Goal: Information Seeking & Learning: Learn about a topic

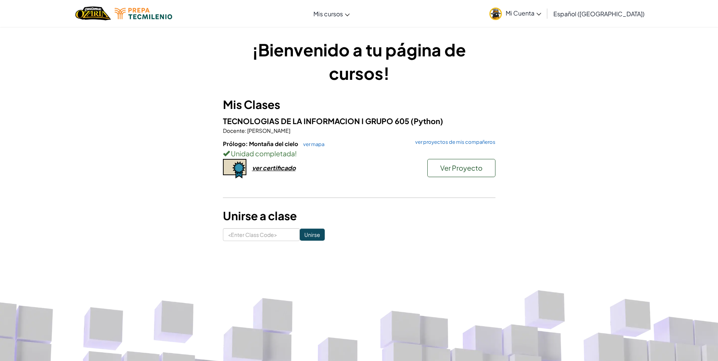
drag, startPoint x: 668, startPoint y: 88, endPoint x: 679, endPoint y: 92, distance: 12.3
click at [679, 92] on div "¡Bienvenido a tu página de cursos! Mis Clases TECNOLOGIAS DE LA INFORMACION I G…" at bounding box center [359, 140] width 718 height 226
click at [440, 144] on link "ver proyectos de mis compañeros" at bounding box center [454, 142] width 84 height 5
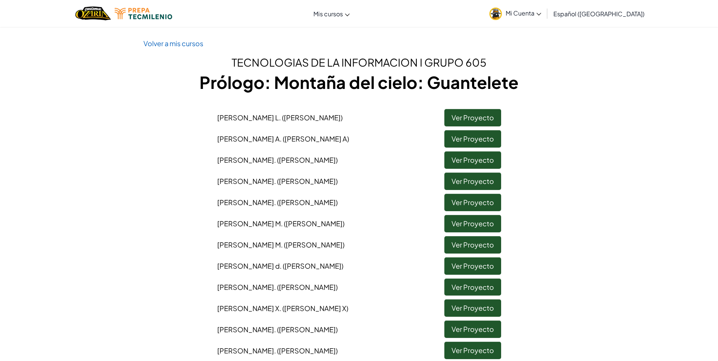
click at [159, 46] on link "Volver a mis cursos" at bounding box center [173, 43] width 60 height 9
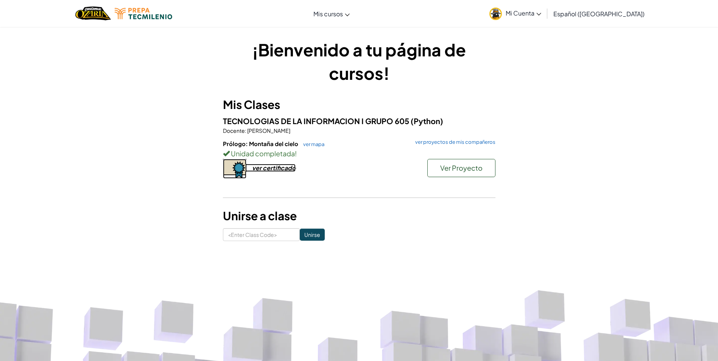
click at [258, 170] on div "ver certificado" at bounding box center [274, 168] width 44 height 8
click at [267, 171] on div "ver certificado" at bounding box center [274, 168] width 44 height 8
click at [270, 168] on div "ver certificado" at bounding box center [274, 168] width 44 height 8
click at [379, 195] on div "Prólogo: Montaña del cielo ver mapa ver proyectos de mis compañeros Unidad comp…" at bounding box center [359, 168] width 273 height 56
click at [577, 207] on div "¡Bienvenido a tu página de cursos! Mis Clases TECNOLOGIAS DE LA INFORMACION I G…" at bounding box center [359, 139] width 443 height 203
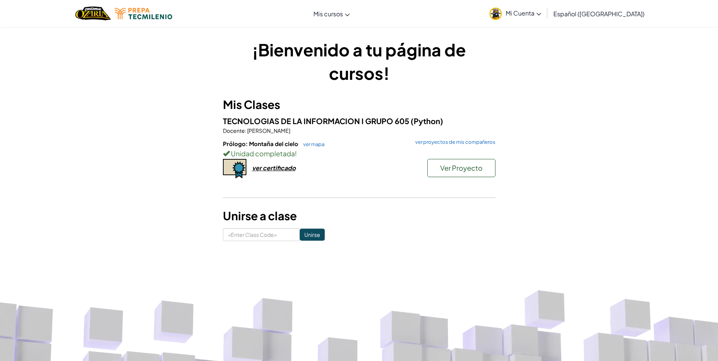
click at [541, 14] on span "Mi Cuenta" at bounding box center [524, 13] width 36 height 8
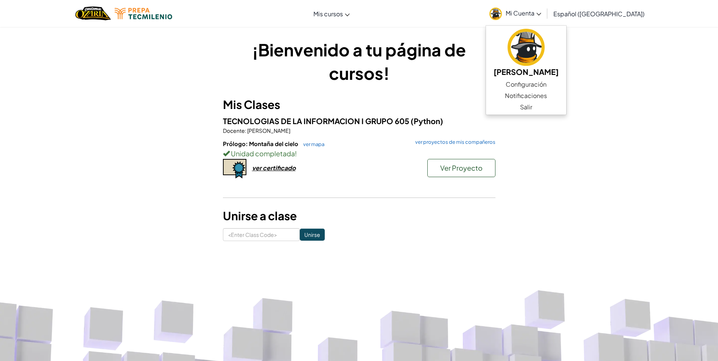
click at [576, 189] on div "¡Bienvenido a tu página de cursos! Mis Clases TECNOLOGIAS DE LA INFORMACION I G…" at bounding box center [359, 139] width 443 height 203
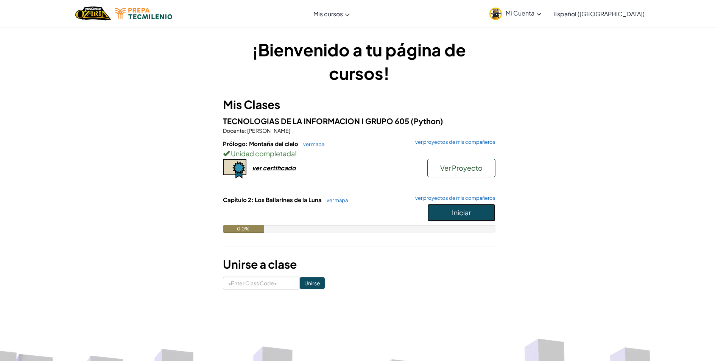
click at [462, 219] on button "Iniciar" at bounding box center [461, 212] width 68 height 17
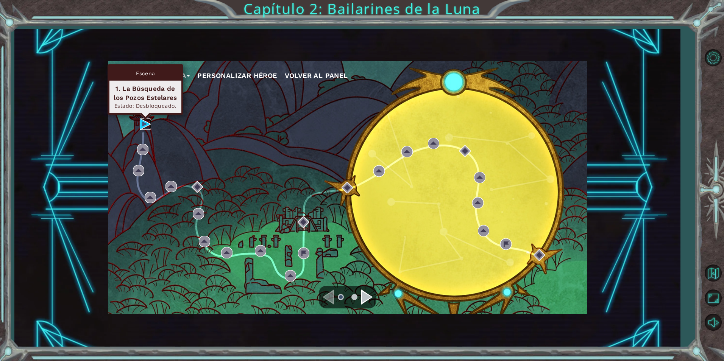
click at [143, 121] on img at bounding box center [145, 124] width 11 height 11
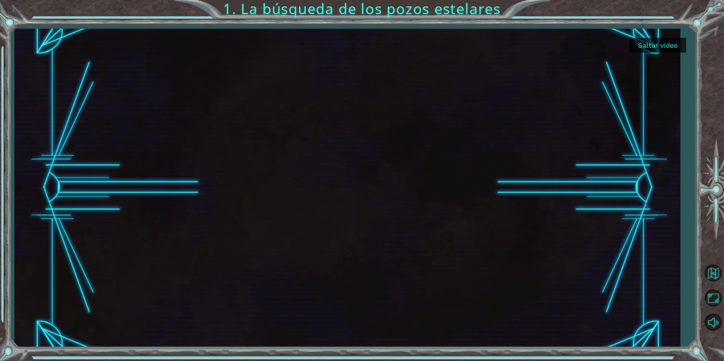
click at [641, 44] on button "Saltar video" at bounding box center [657, 45] width 57 height 15
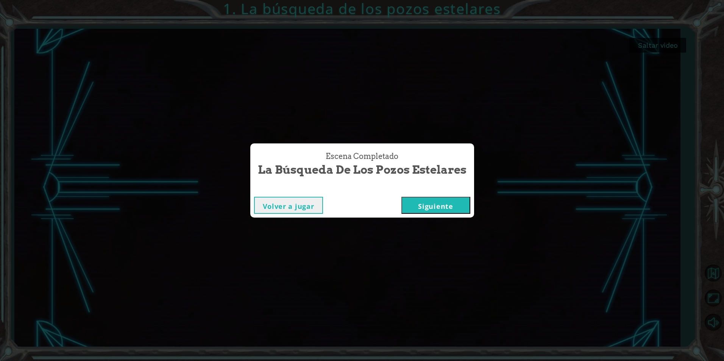
click at [451, 201] on button "Siguiente" at bounding box center [435, 205] width 69 height 17
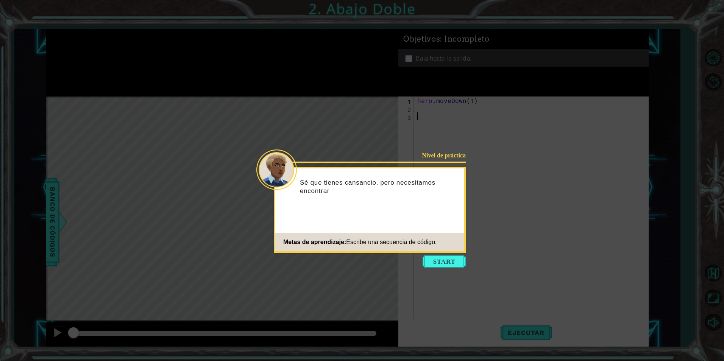
click at [429, 268] on icon at bounding box center [362, 180] width 724 height 361
click at [432, 264] on button "Start" at bounding box center [444, 262] width 43 height 12
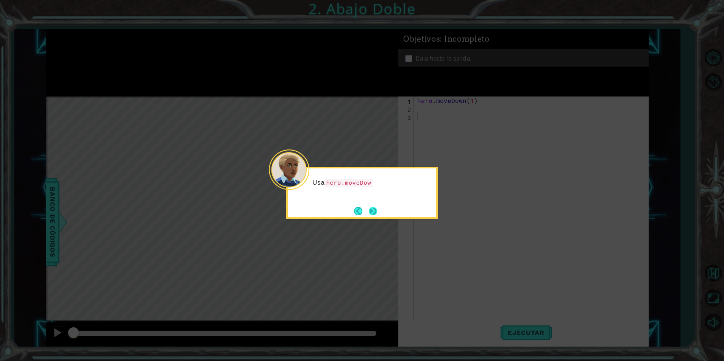
click at [369, 211] on button "Next" at bounding box center [373, 211] width 8 height 8
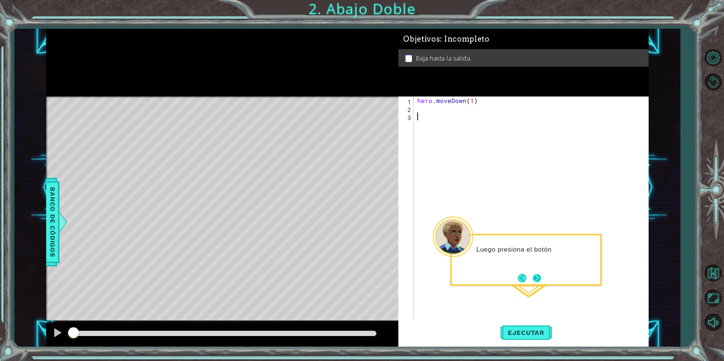
click at [540, 278] on button "Next" at bounding box center [537, 278] width 8 height 8
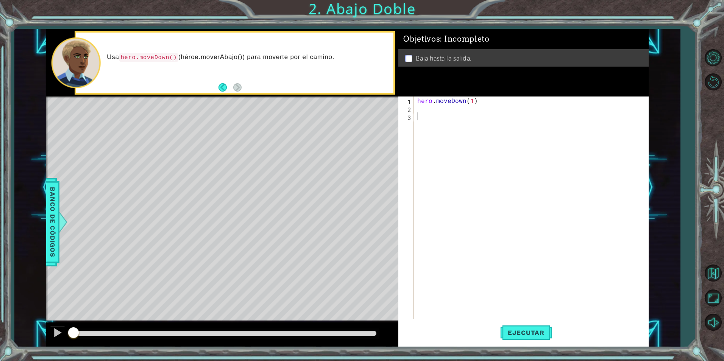
drag, startPoint x: 235, startPoint y: 152, endPoint x: 266, endPoint y: 166, distance: 33.9
click at [259, 165] on div "Level Map" at bounding box center [221, 208] width 350 height 223
click at [416, 111] on div "hero . moveDown ( 1 )" at bounding box center [533, 216] width 234 height 239
click at [527, 337] on button "Ejecutar" at bounding box center [526, 332] width 52 height 25
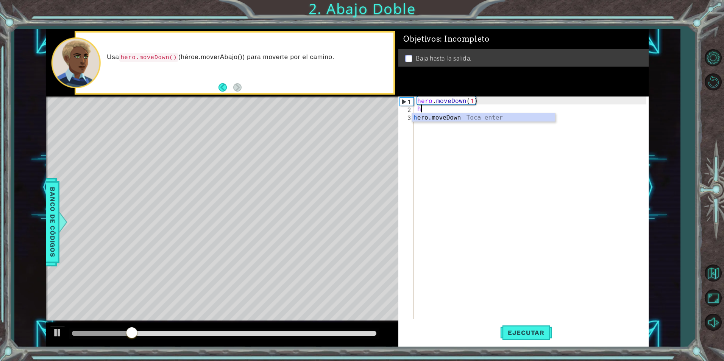
type textarea "he"
click at [431, 125] on div "hero . moveDown ( 1 ) he" at bounding box center [533, 216] width 234 height 239
click at [429, 114] on div "hero . moveDown ( 1 ) he" at bounding box center [533, 216] width 234 height 239
click at [454, 110] on div "hero . moveDown ( 1 ) he" at bounding box center [533, 216] width 234 height 239
drag, startPoint x: 437, startPoint y: 109, endPoint x: 420, endPoint y: 109, distance: 17.4
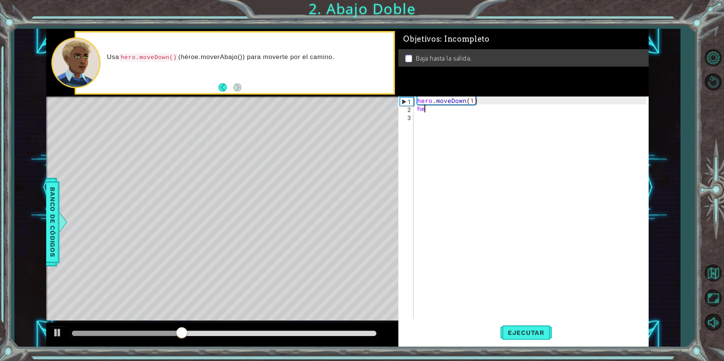
click at [420, 109] on div "hero . moveDown ( 1 ) he" at bounding box center [533, 216] width 234 height 239
type textarea "h"
click at [471, 100] on div "hero . moveDown ( 1 )" at bounding box center [533, 216] width 234 height 239
type textarea "hero.moveDown(2)"
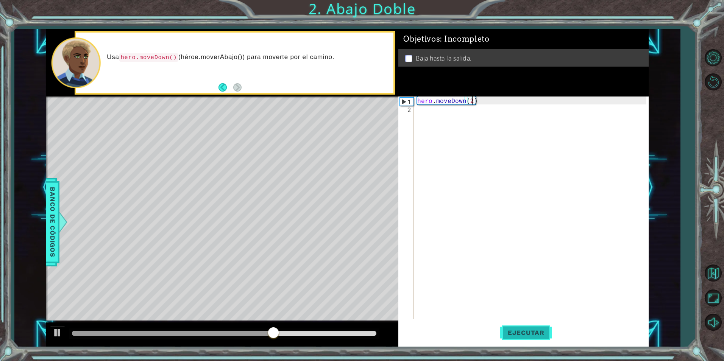
click at [510, 335] on span "Ejecutar" at bounding box center [526, 333] width 52 height 8
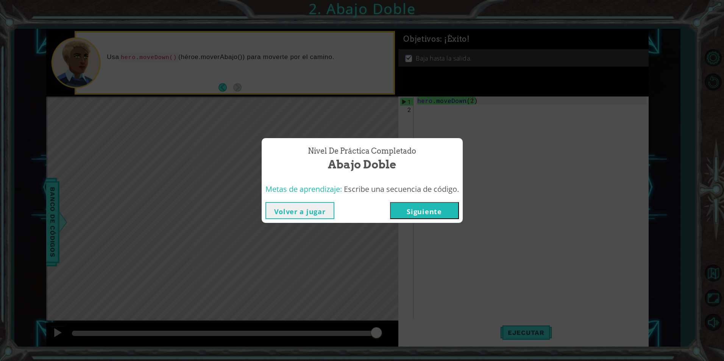
click at [416, 211] on button "Siguiente" at bounding box center [424, 210] width 69 height 17
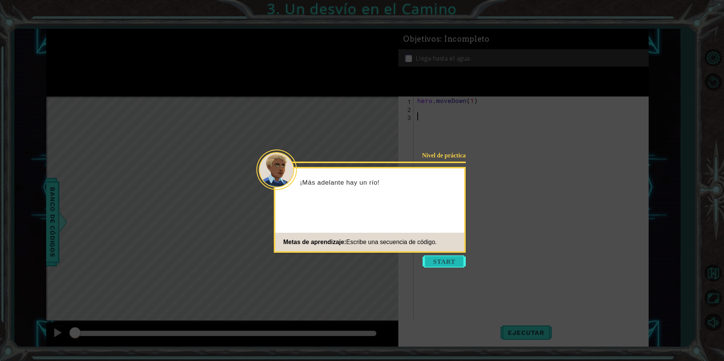
click at [441, 260] on button "Start" at bounding box center [444, 262] width 43 height 12
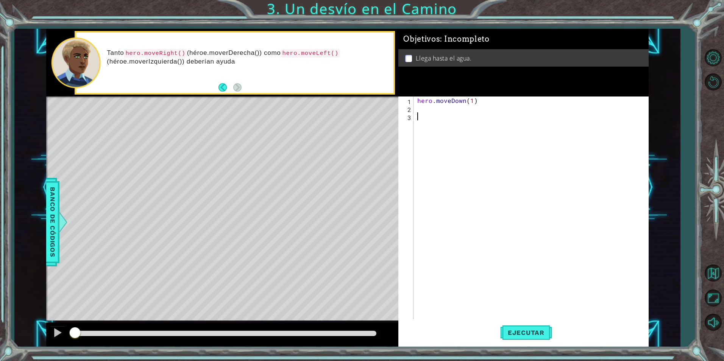
click at [424, 109] on div "hero . moveDown ( 1 )" at bounding box center [533, 216] width 234 height 239
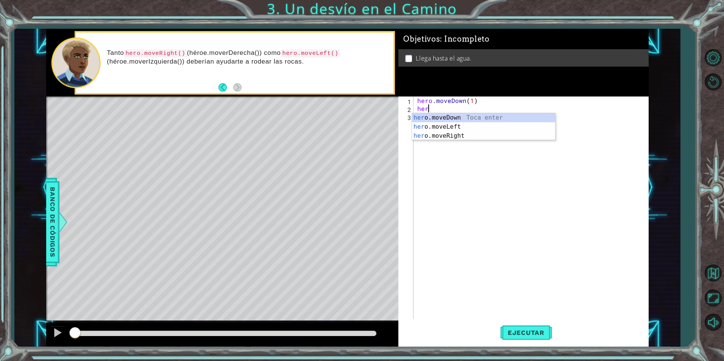
scroll to position [0, 0]
click at [442, 124] on div "her o.moveDown Toca enter her o.moveLeft [PERSON_NAME] enter her o.moveRight To…" at bounding box center [483, 135] width 143 height 45
type textarea "hero.moveLeft(1)"
click at [429, 112] on div "hero . moveDown ( 1 ) hero . moveLeft ( 1 )" at bounding box center [533, 216] width 234 height 239
click at [425, 118] on div "hero . moveDown ( 1 ) hero . moveLeft ( 1 )" at bounding box center [533, 216] width 234 height 239
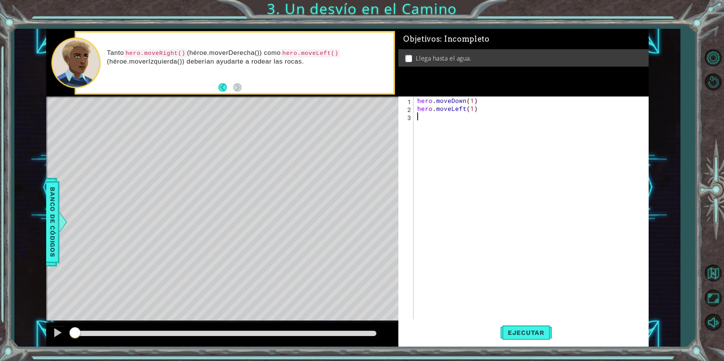
scroll to position [0, 0]
click at [447, 126] on div "h ero.moveDown Toca enter h ero.moveLeft Toca enter h ero.moveRight Toca enter" at bounding box center [483, 143] width 143 height 45
type textarea "hero.moveDown(1)"
drag, startPoint x: 520, startPoint y: 340, endPoint x: 522, endPoint y: 327, distance: 12.6
click at [521, 339] on button "Ejecutar" at bounding box center [526, 332] width 52 height 25
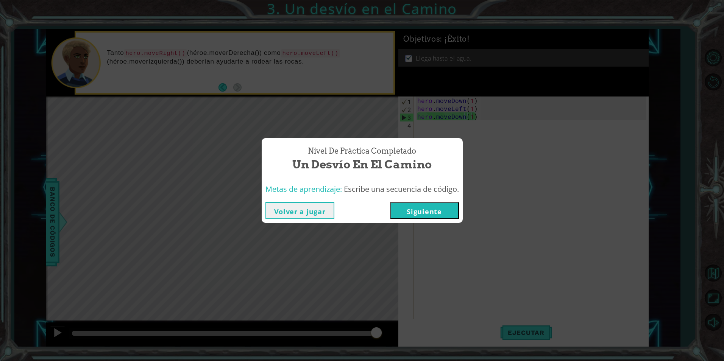
click at [421, 215] on button "Siguiente" at bounding box center [424, 210] width 69 height 17
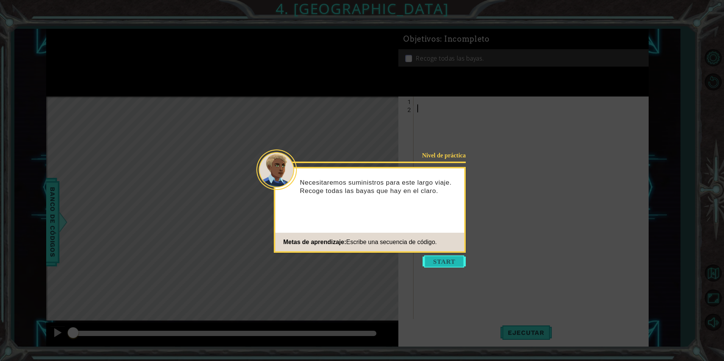
click at [438, 260] on button "Start" at bounding box center [444, 262] width 43 height 12
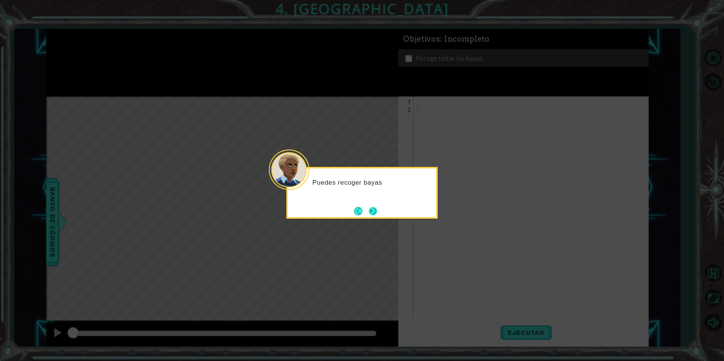
click at [376, 209] on button "Next" at bounding box center [373, 211] width 8 height 8
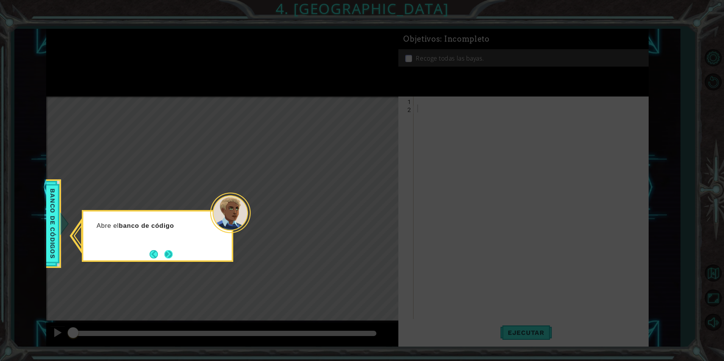
click at [165, 255] on button "Next" at bounding box center [168, 254] width 8 height 8
click at [168, 255] on button "Next" at bounding box center [168, 254] width 8 height 8
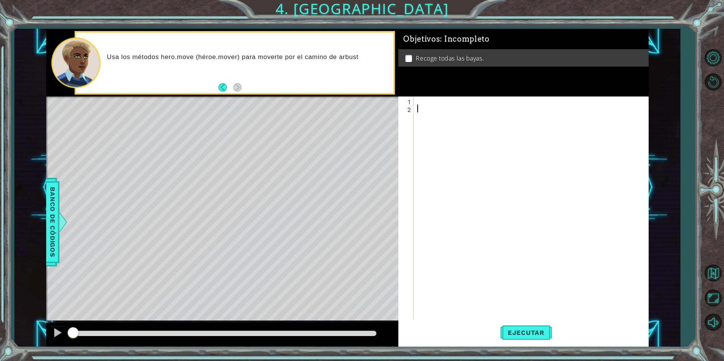
click at [427, 102] on div at bounding box center [533, 216] width 234 height 239
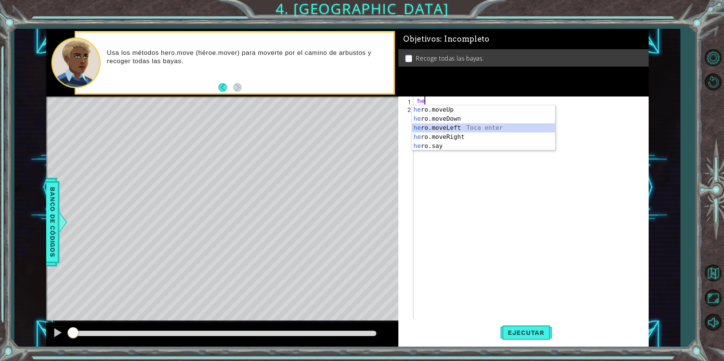
click at [457, 129] on div "he ro.moveUp Toca enter he ro.moveDown Toca enter he ro.moveLeft Toca enter he …" at bounding box center [483, 137] width 143 height 64
type textarea "hero.moveLeft(1)"
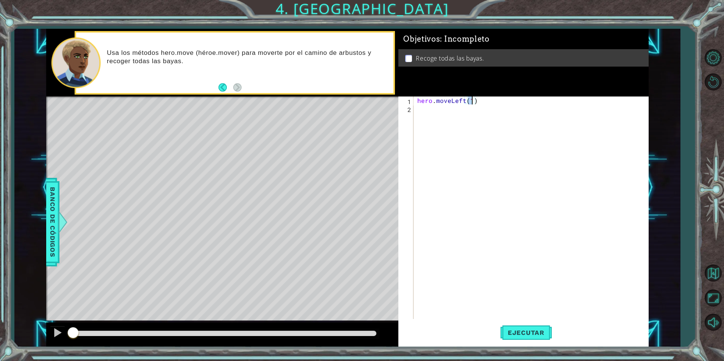
click at [429, 116] on div "hero . moveLeft ( 1 )" at bounding box center [533, 216] width 234 height 239
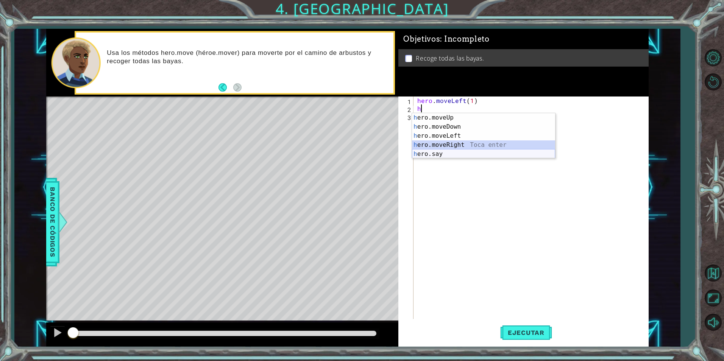
drag, startPoint x: 432, startPoint y: 148, endPoint x: 432, endPoint y: 153, distance: 4.6
click at [432, 153] on div "h ero.moveUp Toca enter h ero.moveDown Toca enter h ero.moveLeft Toca enter h e…" at bounding box center [483, 145] width 143 height 64
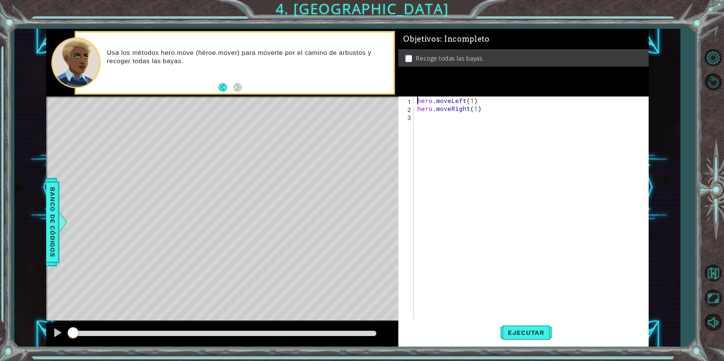
click at [432, 153] on div "hero . moveLeft ( 1 ) hero . moveRight ( 1 )" at bounding box center [533, 216] width 234 height 239
drag, startPoint x: 485, startPoint y: 111, endPoint x: 416, endPoint y: 113, distance: 69.3
click at [415, 114] on div "hero.moveRight(1) 1 2 3 hero . moveLeft ( 1 ) hero . moveRight ( 1 ) הההההההההה…" at bounding box center [522, 208] width 248 height 223
type textarea "hero.moveRight(1)"
click at [481, 129] on div "hero . moveLeft ( 1 ) hero . moveRight ( 1 )" at bounding box center [531, 208] width 230 height 223
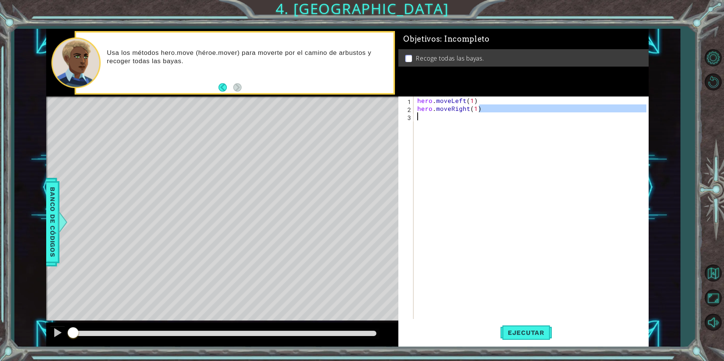
drag, startPoint x: 478, startPoint y: 108, endPoint x: 428, endPoint y: 114, distance: 50.8
click at [428, 114] on div "hero . moveLeft ( 1 ) hero . moveRight ( 1 )" at bounding box center [533, 216] width 234 height 239
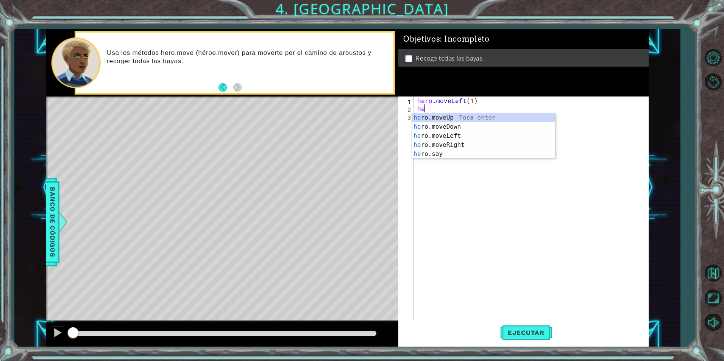
type textarea "h"
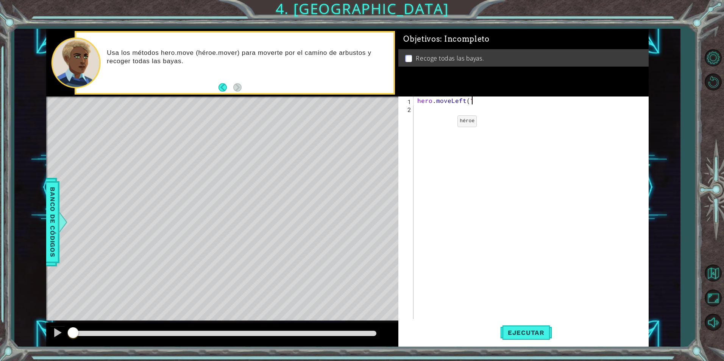
type textarea "hero.moveLeft(1)"
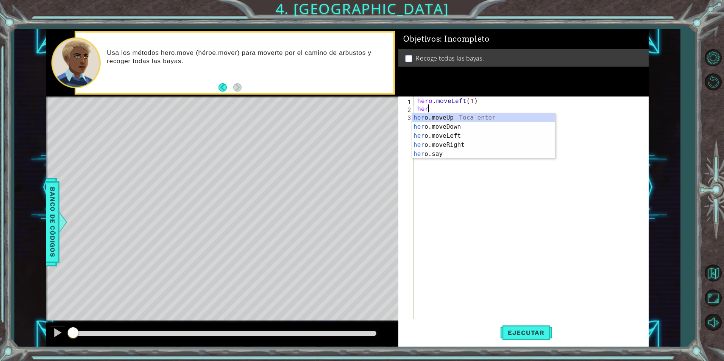
scroll to position [0, 0]
click at [443, 153] on div "her o.moveUp Toca enter her o.moveDown Toca enter her o.moveLeft [PERSON_NAME] …" at bounding box center [483, 145] width 143 height 64
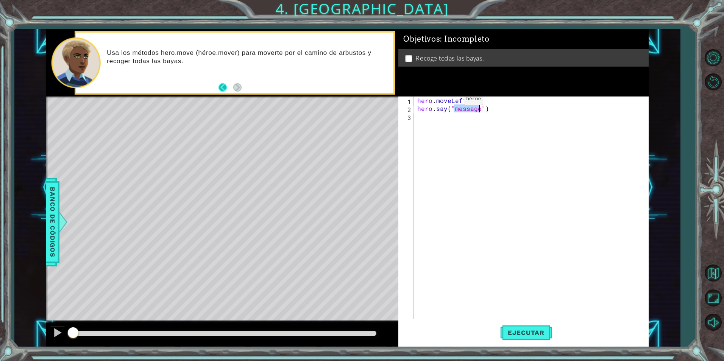
type textarea "hero.say("message")"
click at [223, 88] on button "Back" at bounding box center [225, 87] width 15 height 8
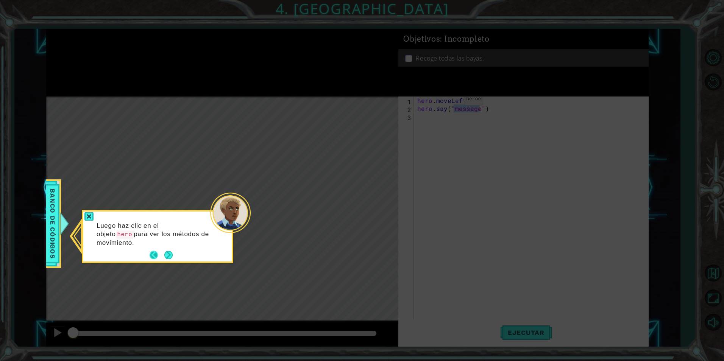
click at [149, 256] on div "Luego haz clic en el objeto hero para ver los métodos de movimiento." at bounding box center [157, 238] width 148 height 47
click at [151, 254] on button "Back" at bounding box center [157, 255] width 15 height 8
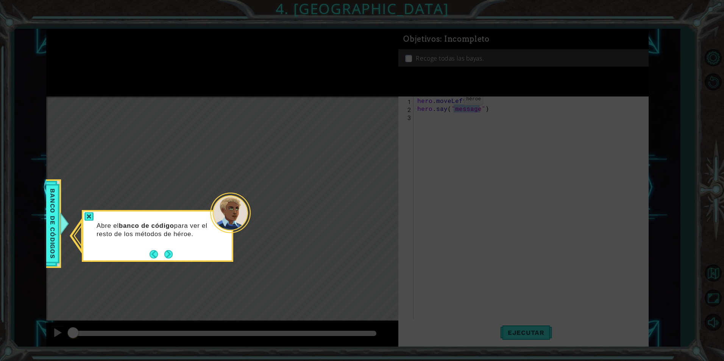
click at [151, 254] on button "Back" at bounding box center [157, 254] width 15 height 8
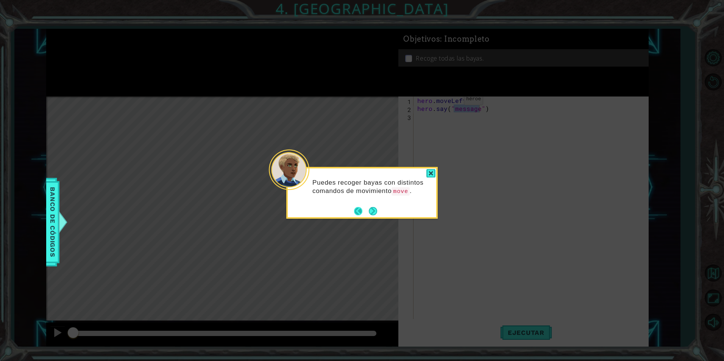
click at [360, 207] on button "Back" at bounding box center [361, 211] width 15 height 8
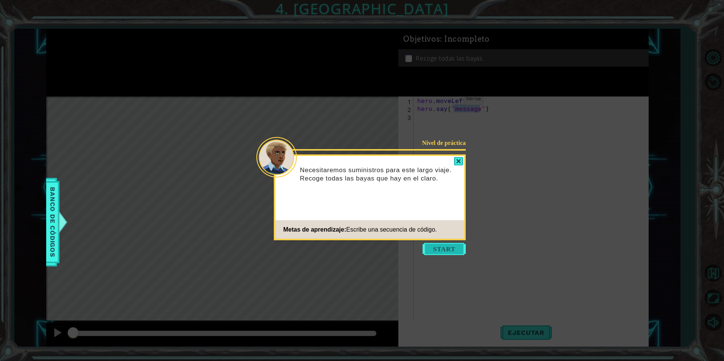
click at [427, 248] on button "Start" at bounding box center [444, 249] width 43 height 12
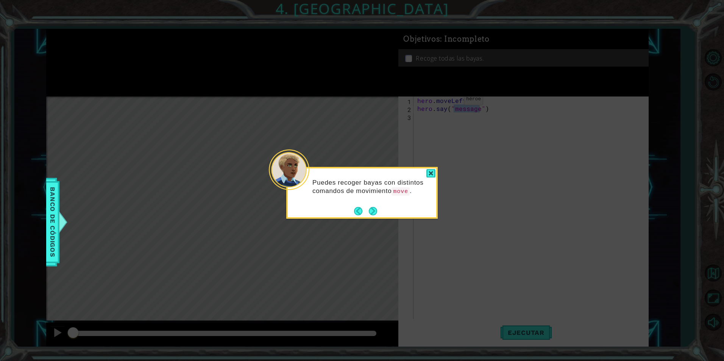
click at [367, 206] on footer at bounding box center [365, 211] width 23 height 11
click at [369, 211] on button "Next" at bounding box center [373, 211] width 8 height 8
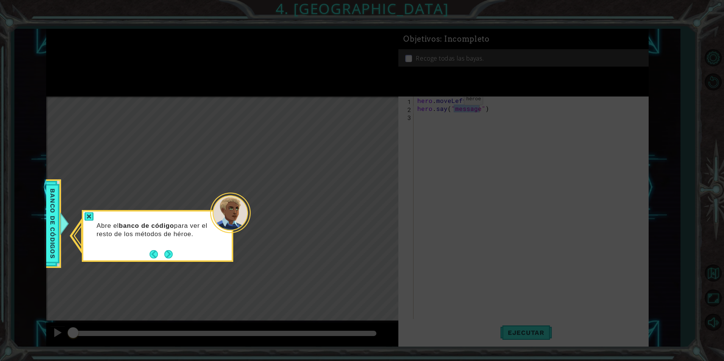
click at [169, 250] on button "Next" at bounding box center [168, 254] width 8 height 8
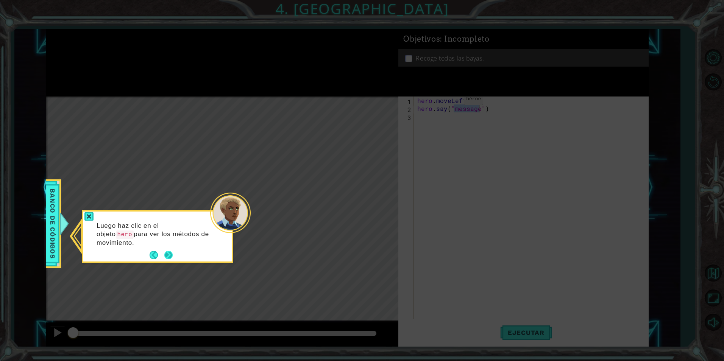
click at [168, 251] on button "Next" at bounding box center [168, 255] width 8 height 8
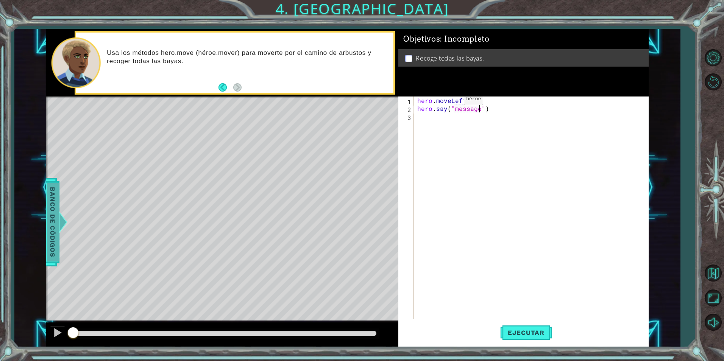
drag, startPoint x: 57, startPoint y: 217, endPoint x: 65, endPoint y: 220, distance: 8.3
click at [64, 220] on div "1 ההההההההההההההההההההההההההההההההההההההההההההההההההההההההההההההההההההההההההההה…" at bounding box center [347, 188] width 666 height 318
click at [51, 212] on span "Banco de códigos" at bounding box center [53, 222] width 12 height 78
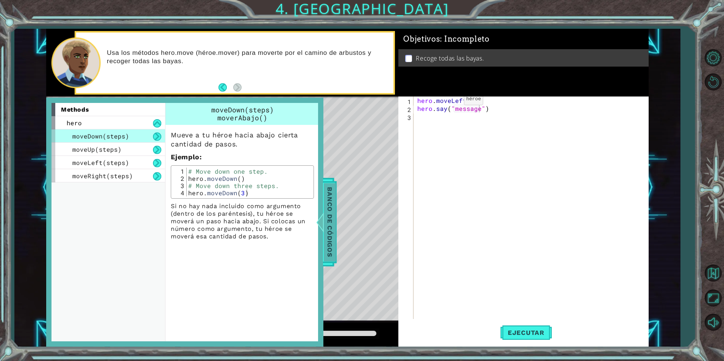
click at [324, 214] on div at bounding box center [319, 222] width 9 height 23
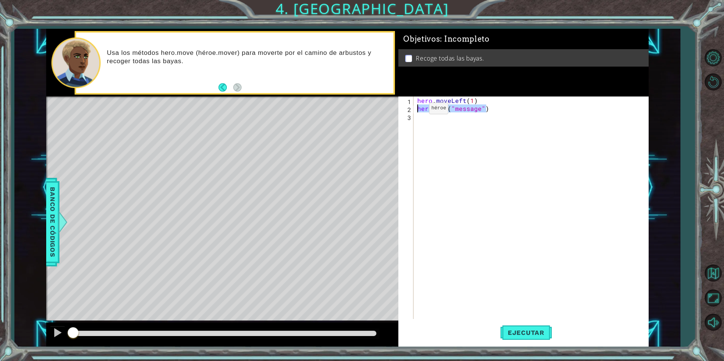
drag, startPoint x: 486, startPoint y: 109, endPoint x: 413, endPoint y: 111, distance: 73.1
click at [413, 111] on div "hero.say("message") 1 2 3 hero . moveLeft ( 1 ) hero . say ( "message" ) הההההה…" at bounding box center [522, 208] width 248 height 223
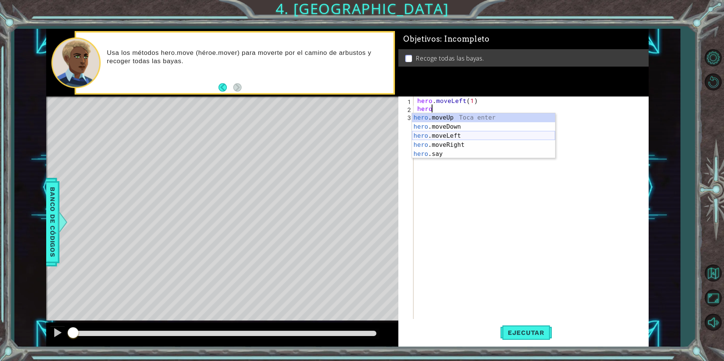
click at [460, 137] on div "hero .moveUp Toca enter hero .moveDown Toca enter hero .moveLeft Toca enter her…" at bounding box center [483, 145] width 143 height 64
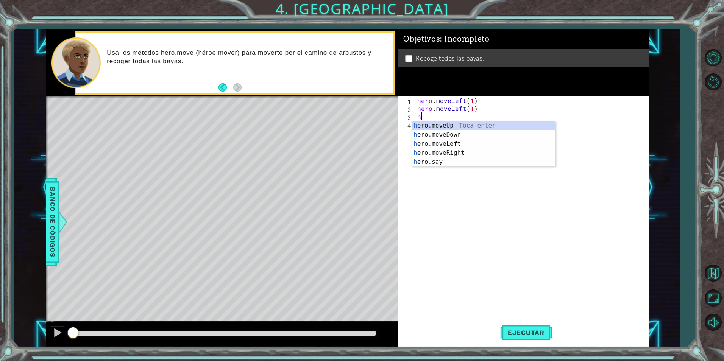
scroll to position [0, 4]
click at [454, 134] on div "her o.moveUp Toca enter her o.moveDown Toca enter her o.moveLeft [PERSON_NAME] …" at bounding box center [483, 153] width 143 height 64
type textarea "hero.moveDown(1)"
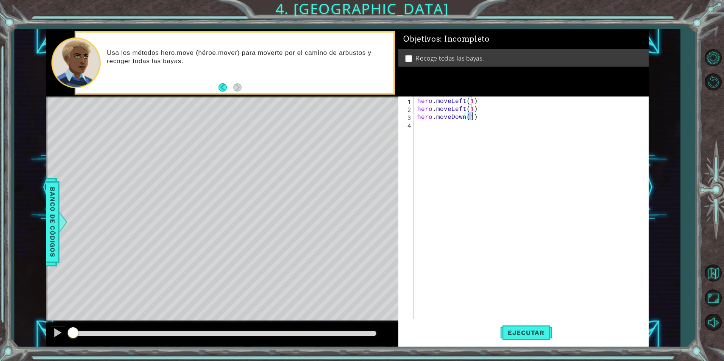
scroll to position [0, 3]
click at [454, 133] on div "hero . moveLeft ( 1 ) hero . moveLeft ( 1 ) hero . moveDown ( 1 )" at bounding box center [533, 216] width 234 height 239
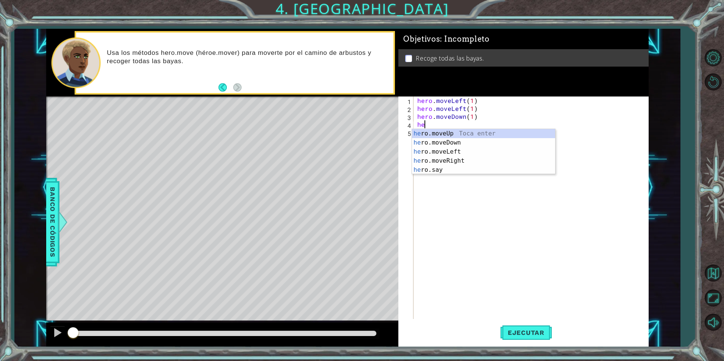
scroll to position [0, 0]
click at [449, 140] on div "her o.moveUp Toca enter her o.moveDown Toca enter her o.moveLeft [PERSON_NAME] …" at bounding box center [483, 161] width 143 height 64
type textarea "hero.moveDown(1)"
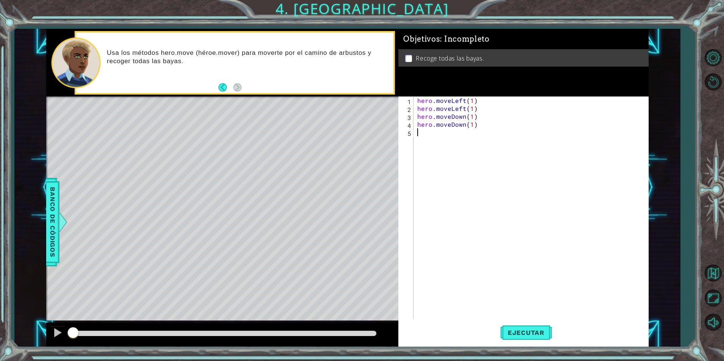
click at [449, 141] on div "hero . moveLeft ( 1 ) hero . moveLeft ( 1 ) hero . moveDown ( 1 ) hero . moveDo…" at bounding box center [533, 216] width 234 height 239
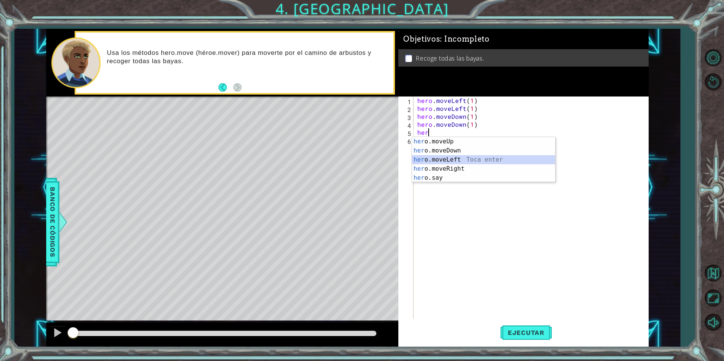
click at [443, 160] on div "her o.moveUp Toca enter her o.moveDown Toca enter her o.moveLeft [PERSON_NAME] …" at bounding box center [483, 169] width 143 height 64
type textarea "hero.moveLeft(1)"
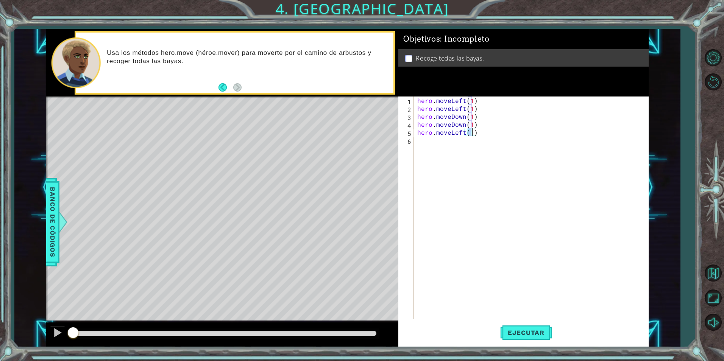
click at [435, 145] on div "hero . moveLeft ( 1 ) hero . moveLeft ( 1 ) hero . moveDown ( 1 ) hero . moveDo…" at bounding box center [533, 216] width 234 height 239
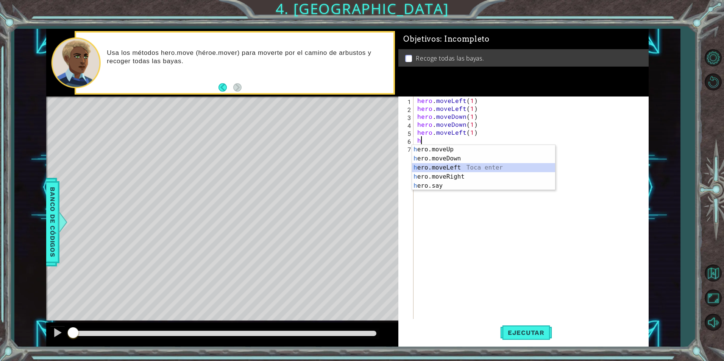
click at [446, 169] on div "h ero.moveUp Toca enter h ero.moveDown Toca enter h ero.moveLeft Toca enter h e…" at bounding box center [483, 177] width 143 height 64
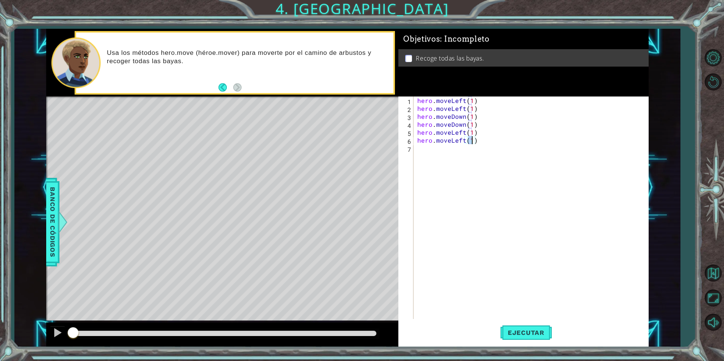
click at [445, 161] on div "hero . moveLeft ( 1 ) hero . moveLeft ( 1 ) hero . moveDown ( 1 ) hero . moveDo…" at bounding box center [533, 216] width 234 height 239
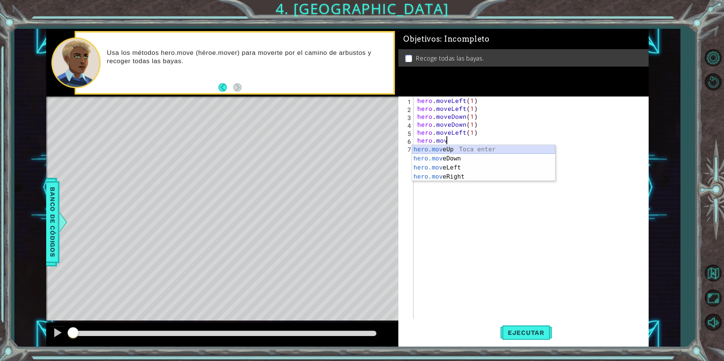
click at [448, 147] on div "hero.mov eUp Toca enter hero.mov eDown Toca enter hero.mov eLeft Toca enter her…" at bounding box center [483, 172] width 143 height 55
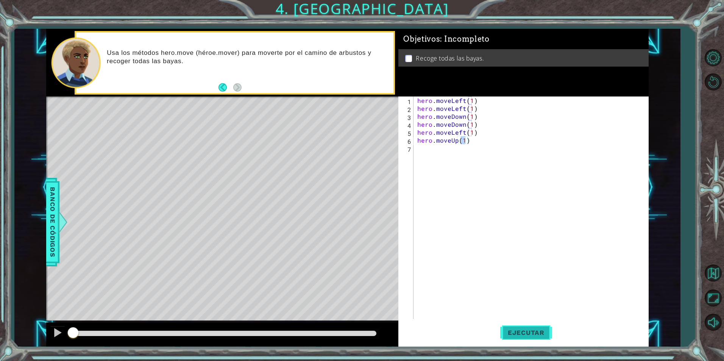
click at [509, 329] on span "Ejecutar" at bounding box center [526, 333] width 52 height 8
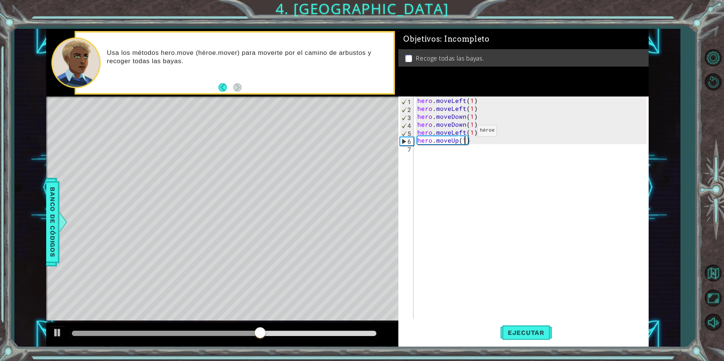
click at [465, 133] on div "hero . moveLeft ( 1 ) hero . moveLeft ( 1 ) hero . moveDown ( 1 ) hero . moveDo…" at bounding box center [533, 216] width 234 height 239
drag, startPoint x: 465, startPoint y: 133, endPoint x: 451, endPoint y: 132, distance: 13.7
click at [451, 132] on div "hero . moveLeft ( 1 ) hero . moveLeft ( 1 ) hero . moveDown ( 1 ) hero . moveDo…" at bounding box center [533, 216] width 234 height 239
click at [452, 140] on div "hero.moveRig ht Toca enter" at bounding box center [483, 150] width 143 height 27
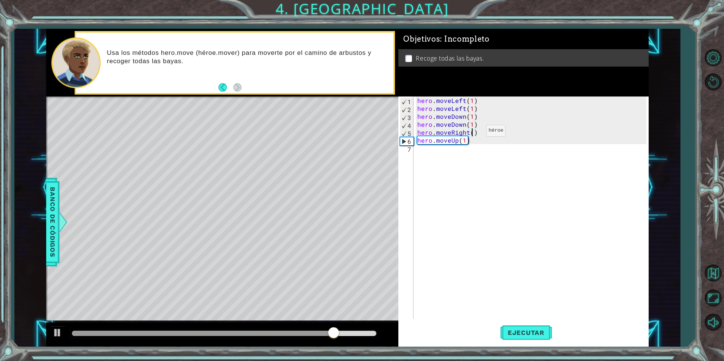
scroll to position [0, 3]
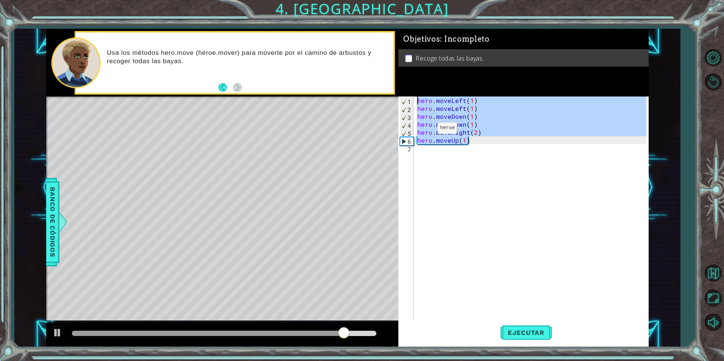
drag, startPoint x: 474, startPoint y: 140, endPoint x: 368, endPoint y: 90, distance: 117.5
click at [368, 90] on div "1 ההההההההההההההההההההההההההההההההההההההההההההההההההההההההההההההההההההההההההההה…" at bounding box center [347, 188] width 602 height 318
type textarea "hero.moveLeft(1) hero.moveLeft(1)"
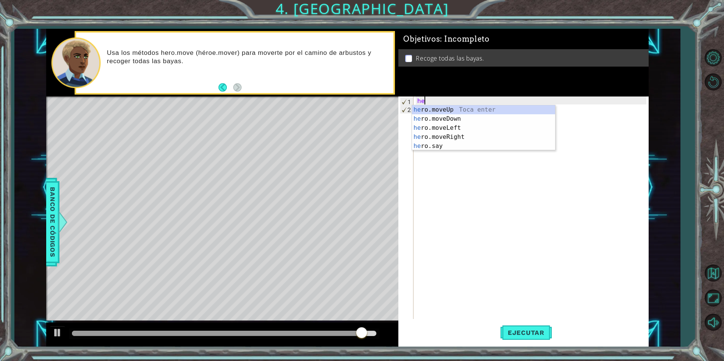
scroll to position [0, 0]
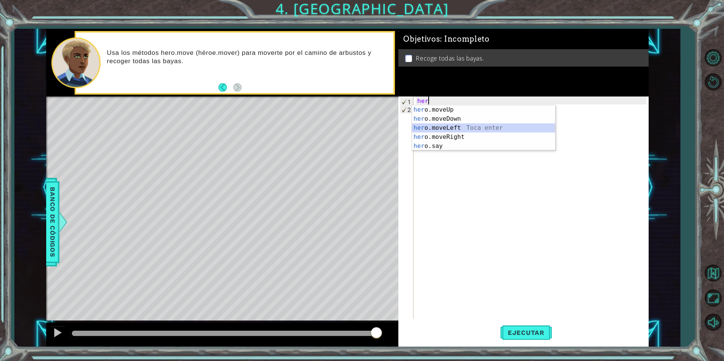
click at [439, 125] on div "her o.moveUp Toca enter her o.moveDown Toca enter her o.moveLeft [PERSON_NAME] …" at bounding box center [483, 137] width 143 height 64
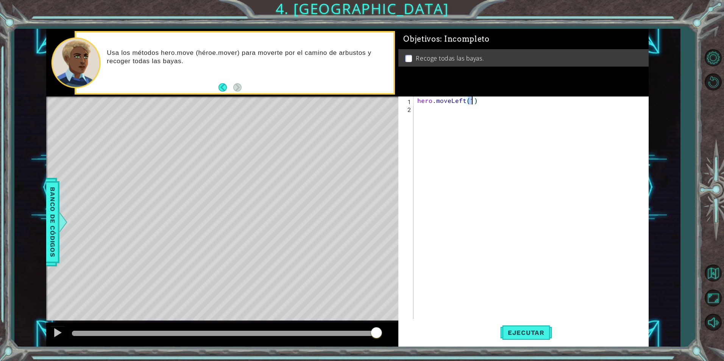
type textarea "hero.moveLeft(2)"
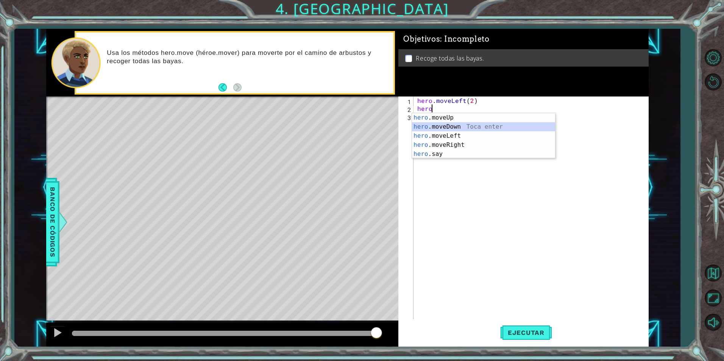
click at [458, 125] on div "hero .moveUp Toca enter hero .moveDown Toca enter hero .moveLeft Toca enter her…" at bounding box center [483, 145] width 143 height 64
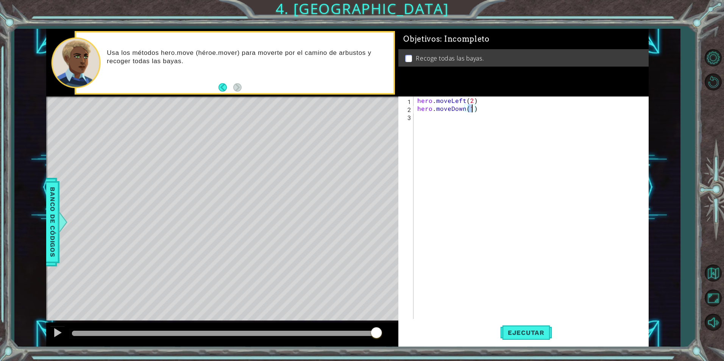
type textarea "hero.moveDown(2)"
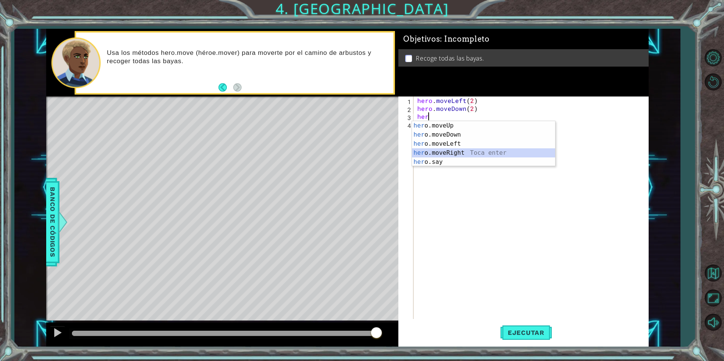
click at [444, 151] on div "her o.moveUp Toca enter her o.moveDown Toca enter her o.moveLeft [PERSON_NAME] …" at bounding box center [483, 153] width 143 height 64
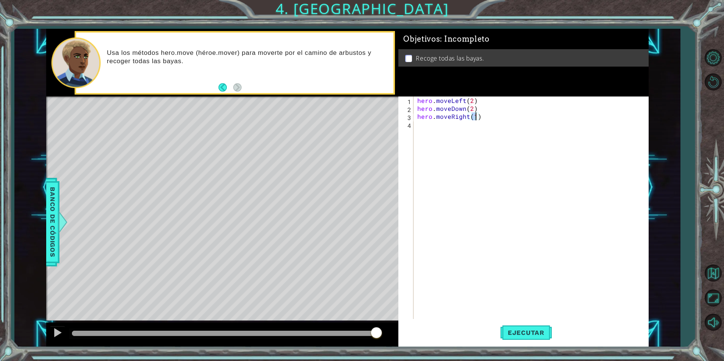
type textarea "hero.moveRight(2)"
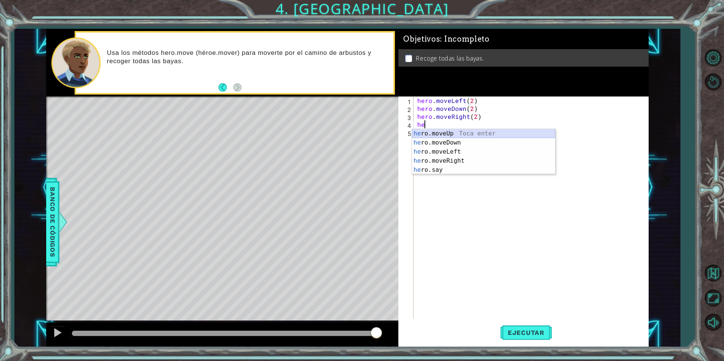
click at [444, 135] on div "he ro.moveUp Toca enter he ro.moveDown Toca enter he ro.moveLeft Toca enter he …" at bounding box center [483, 161] width 143 height 64
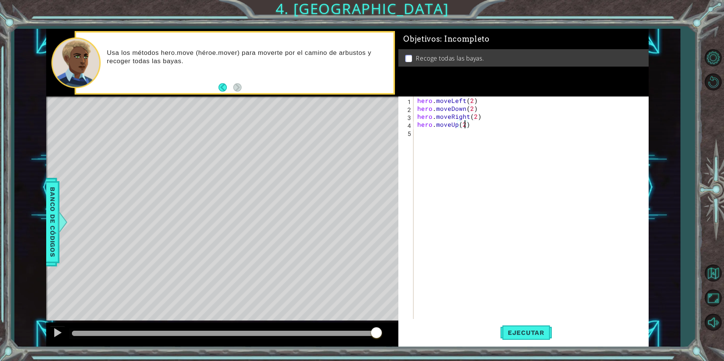
scroll to position [0, 3]
type textarea "hero.moveUp(2)"
click at [525, 327] on button "Ejecutar" at bounding box center [526, 332] width 52 height 25
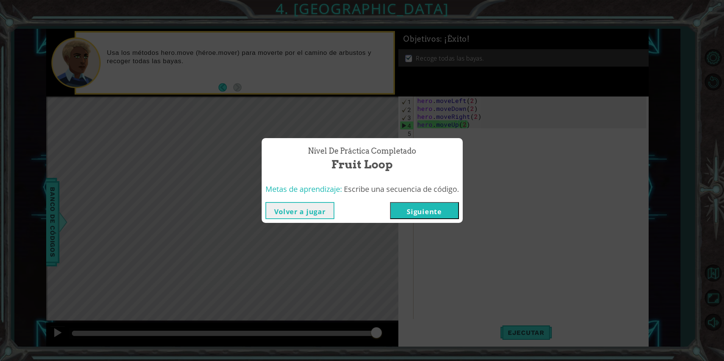
click at [428, 210] on button "Siguiente" at bounding box center [424, 210] width 69 height 17
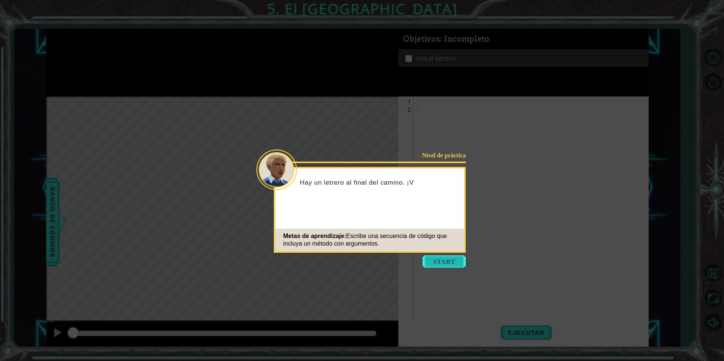
click at [445, 256] on button "Start" at bounding box center [444, 262] width 43 height 12
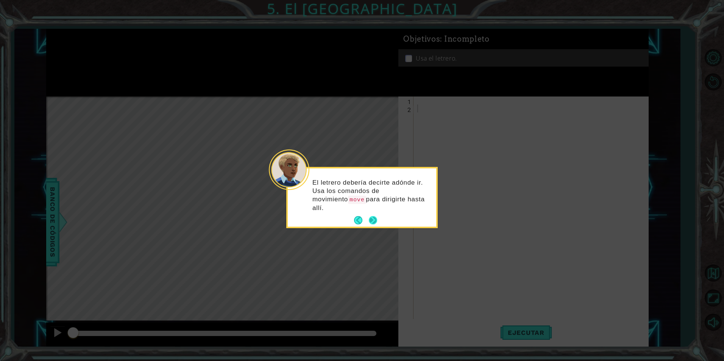
click at [373, 216] on button "Next" at bounding box center [373, 220] width 8 height 8
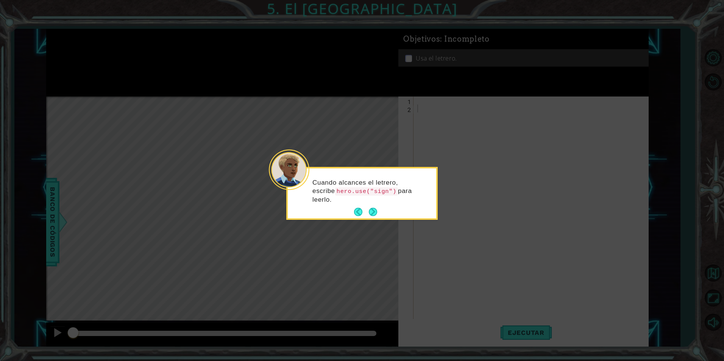
click at [373, 212] on button "Next" at bounding box center [373, 212] width 8 height 8
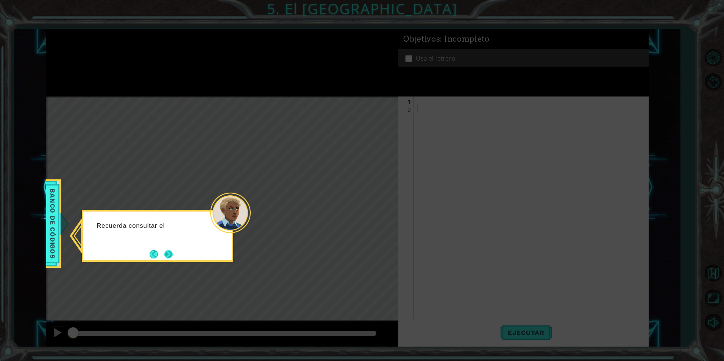
click at [164, 252] on button "Next" at bounding box center [168, 254] width 8 height 8
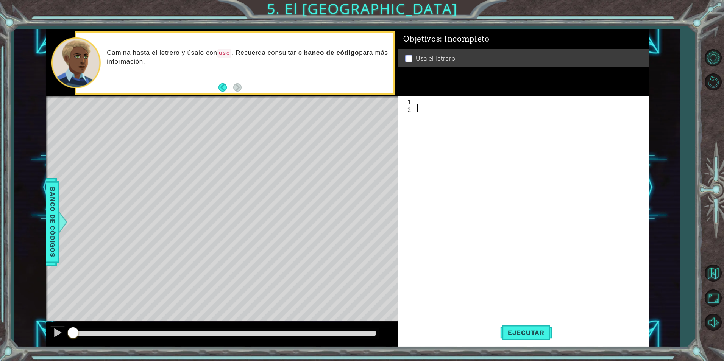
click at [415, 100] on div "1 2 ההההההההההההההההההההההההההההההההההההההההההההההההההההההההההההההההההההההההההה…" at bounding box center [522, 208] width 248 height 223
click at [418, 101] on div at bounding box center [533, 216] width 234 height 239
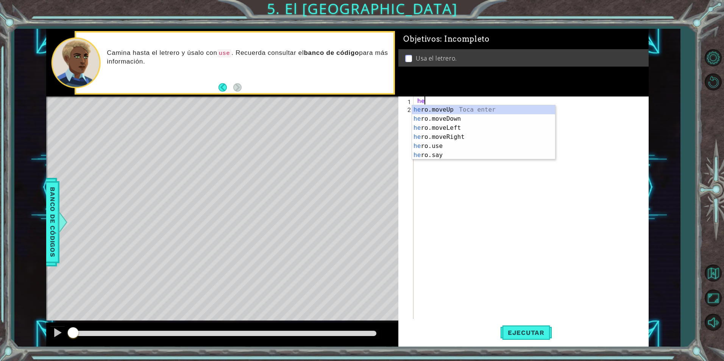
scroll to position [0, 0]
click at [444, 136] on div "hero .moveUp Toca enter hero .moveDown Toca enter hero .moveLeft Toca enter her…" at bounding box center [483, 141] width 143 height 73
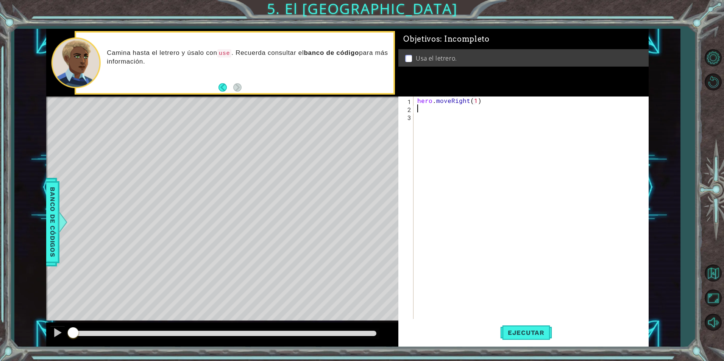
scroll to position [0, 4]
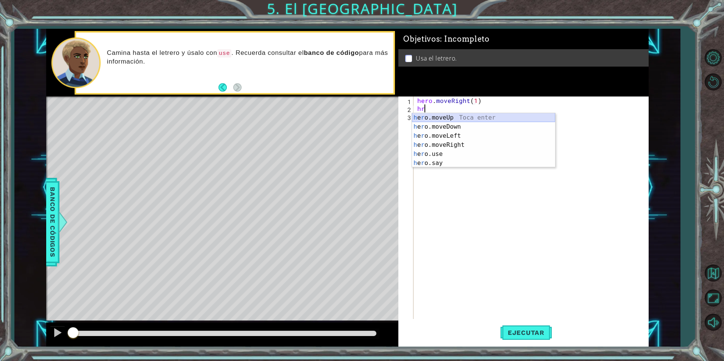
click at [451, 116] on div "h e r o.moveUp Toca enter h e r o.moveDown Toca enter h e r o.moveLeft Toca ent…" at bounding box center [483, 149] width 143 height 73
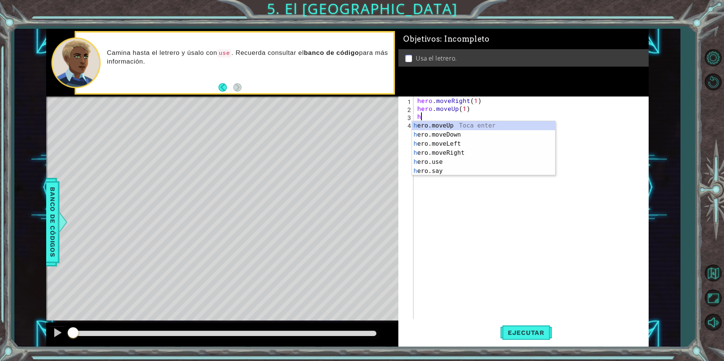
scroll to position [0, 3]
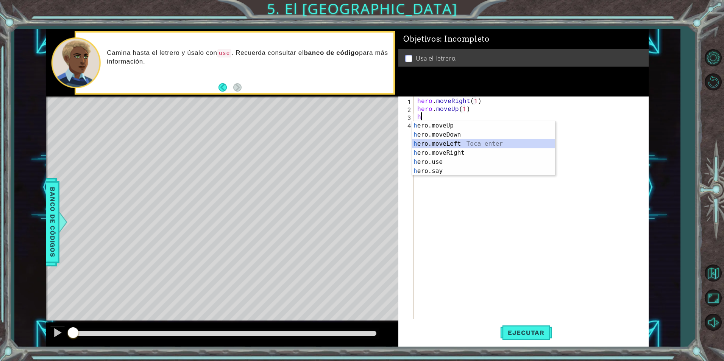
click at [437, 144] on div "h ero.moveUp Toca enter h ero.moveDown Toca enter h ero.moveLeft Toca enter h e…" at bounding box center [483, 157] width 143 height 73
type textarea "hero.moveLeft(1)"
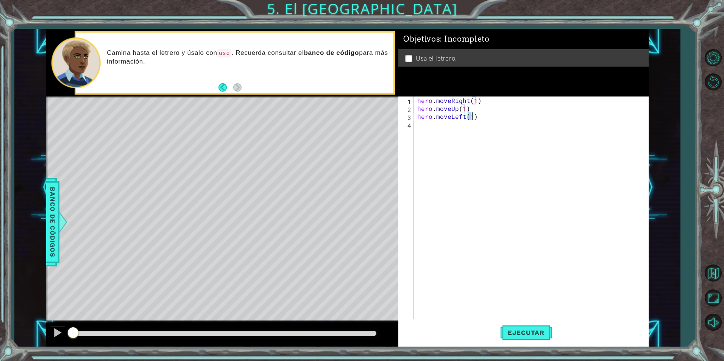
click at [436, 125] on div "hero . moveRight ( 1 ) hero . moveUp ( 1 ) hero . moveLeft ( 1 )" at bounding box center [533, 216] width 234 height 239
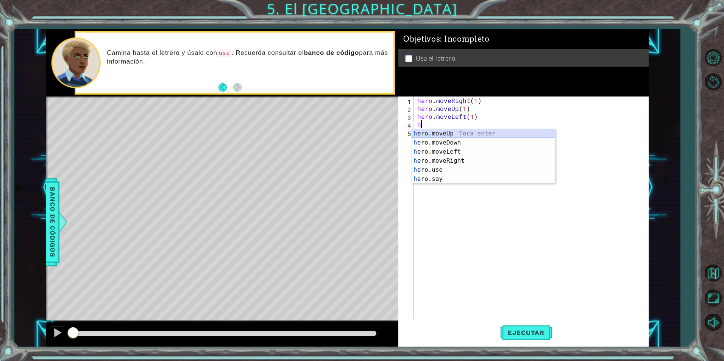
click at [434, 132] on div "h ero.moveUp Toca enter h ero.moveDown Toca enter h ero.moveLeft Toca enter h e…" at bounding box center [483, 165] width 143 height 73
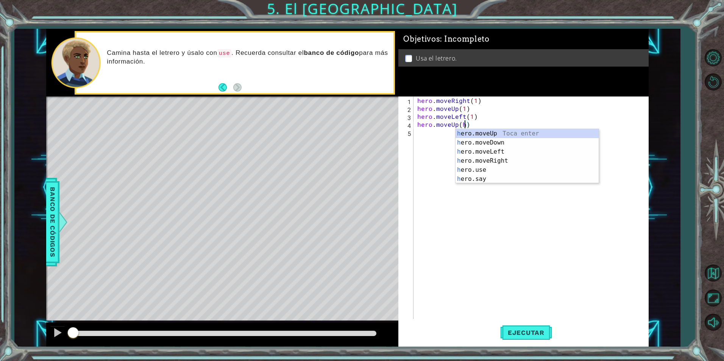
scroll to position [0, 3]
click at [482, 160] on div "he ro.moveUp Toca enter he ro.moveDown Toca enter he ro.moveLeft Toca enter he …" at bounding box center [526, 165] width 143 height 73
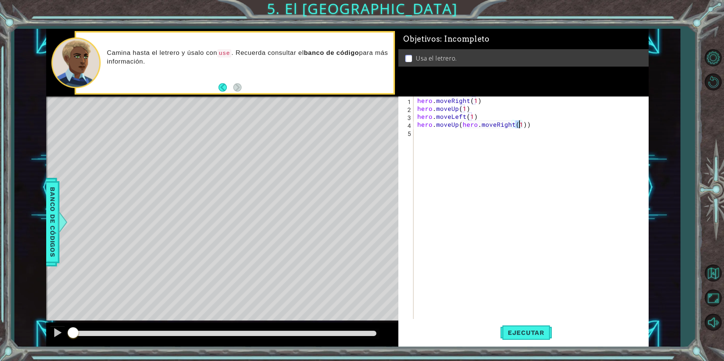
scroll to position [0, 6]
click at [459, 124] on div "hero . moveRight ( 1 ) hero . moveUp ( 1 ) hero . moveLeft ( 1 ) hero . moveUp …" at bounding box center [533, 216] width 234 height 239
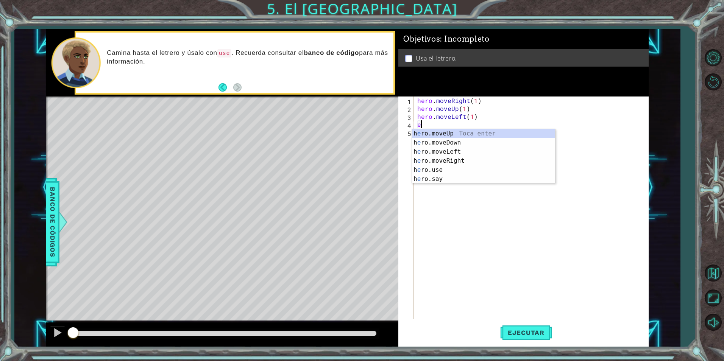
click at [452, 133] on div "h e ro.moveUp Toca enter h e ro.moveDown Toca enter h e ro.moveLeft Toca enter …" at bounding box center [483, 165] width 143 height 73
type textarea "hero.moveUp(1)"
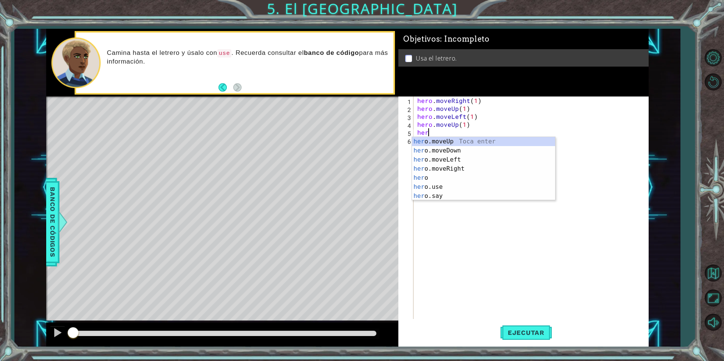
scroll to position [0, 0]
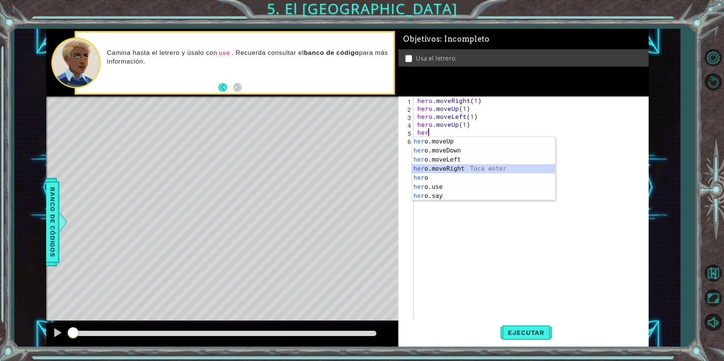
click at [443, 169] on div "her o.moveUp Toca enter her o.moveDown Toca enter her o.moveLeft [PERSON_NAME] …" at bounding box center [483, 178] width 143 height 82
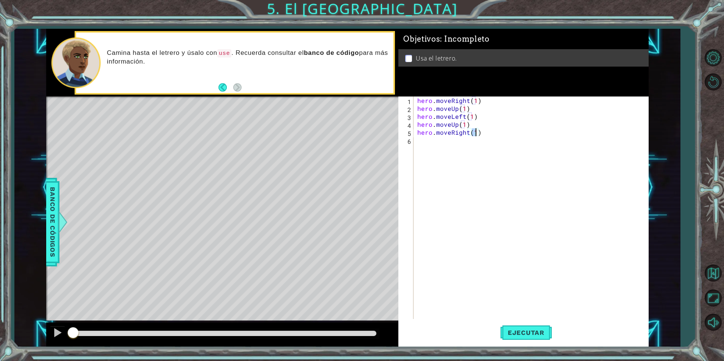
type textarea "hero.moveRight(2)"
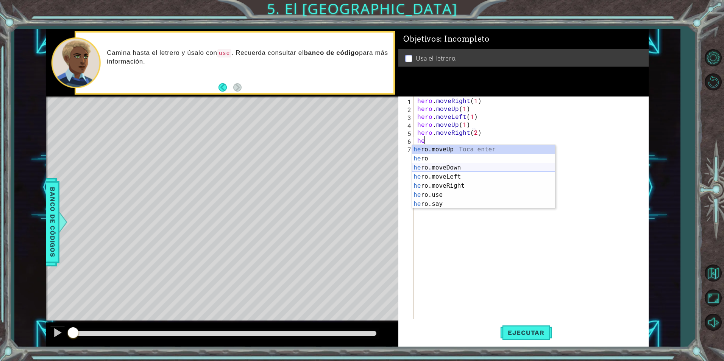
click at [459, 167] on div "he ro.moveUp Toca enter he ro Toca enter he ro.moveDown Toca enter he ro.moveLe…" at bounding box center [483, 186] width 143 height 82
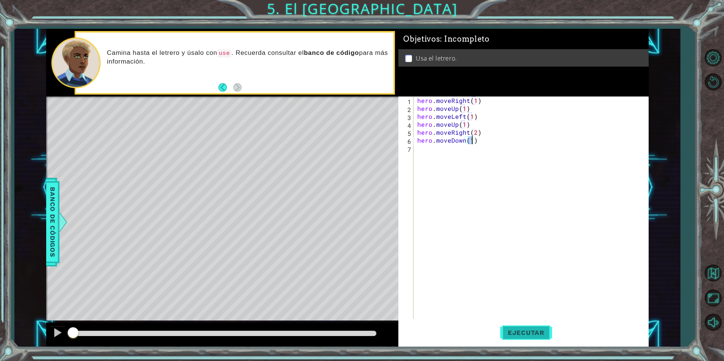
type textarea "hero.moveDown(1)"
click at [524, 328] on button "Ejecutar" at bounding box center [526, 332] width 52 height 25
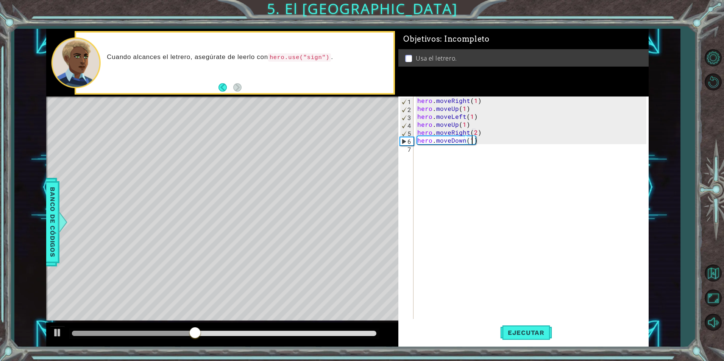
click at [486, 139] on div "hero . moveRight ( 1 ) hero . moveUp ( 1 ) hero . moveLeft ( 1 ) hero . moveUp …" at bounding box center [533, 216] width 234 height 239
click at [482, 140] on div "hero . moveRight ( 1 ) hero . moveUp ( 1 ) hero . moveLeft ( 1 ) hero . moveUp …" at bounding box center [531, 208] width 230 height 223
click at [482, 140] on div "hero . moveRight ( 1 ) hero . moveUp ( 1 ) hero . moveLeft ( 1 ) hero . moveUp …" at bounding box center [533, 216] width 234 height 239
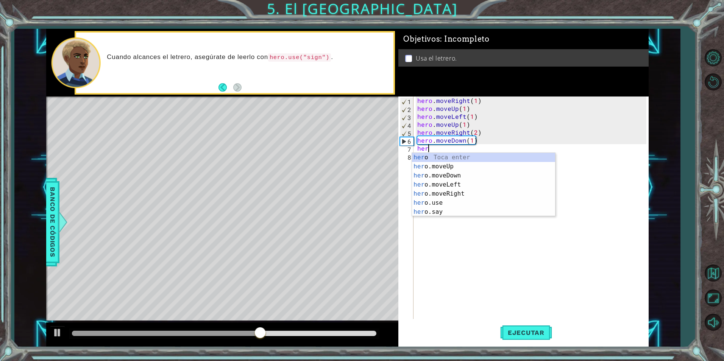
scroll to position [0, 0]
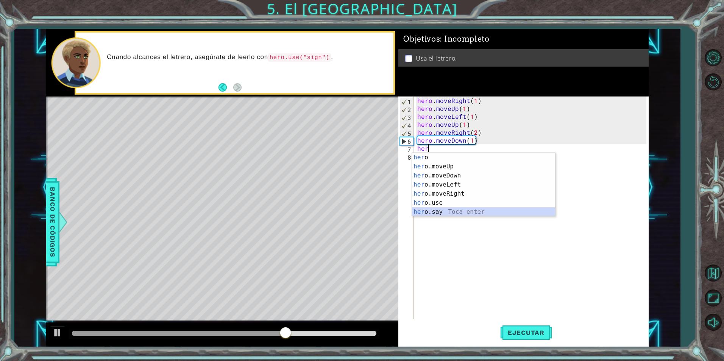
drag, startPoint x: 444, startPoint y: 212, endPoint x: 448, endPoint y: 223, distance: 12.2
click at [448, 223] on body "1 ההההההההההההההההההההההההההההההההההההההההההההההההההההההההההההההההההההההההההההה…" at bounding box center [362, 180] width 724 height 361
click at [441, 200] on div "her o Toca enter her o.moveUp Toca enter her o.moveDown Toca enter her o.moveLe…" at bounding box center [483, 194] width 143 height 82
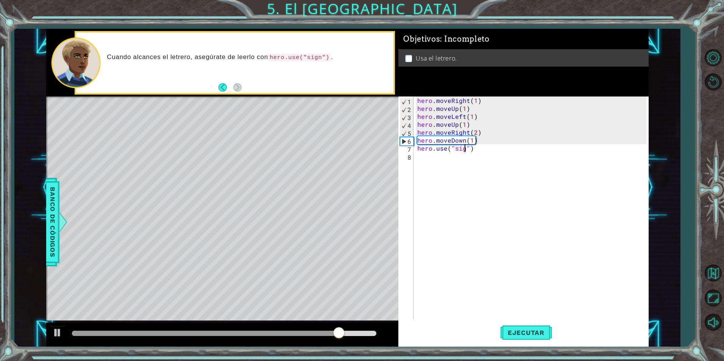
scroll to position [0, 3]
type textarea "hero.use("sign")"
click at [521, 331] on span "Ejecutar" at bounding box center [526, 333] width 52 height 8
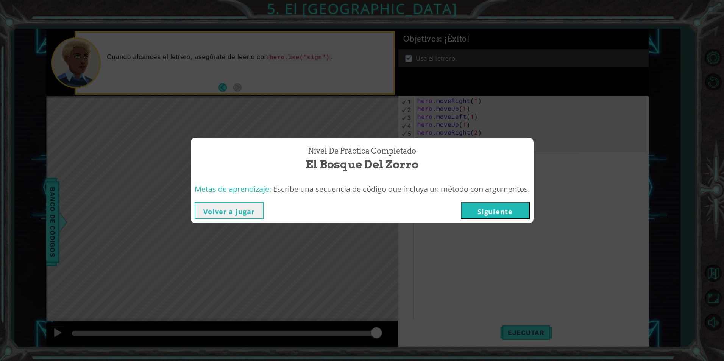
click at [513, 214] on button "Siguiente" at bounding box center [495, 210] width 69 height 17
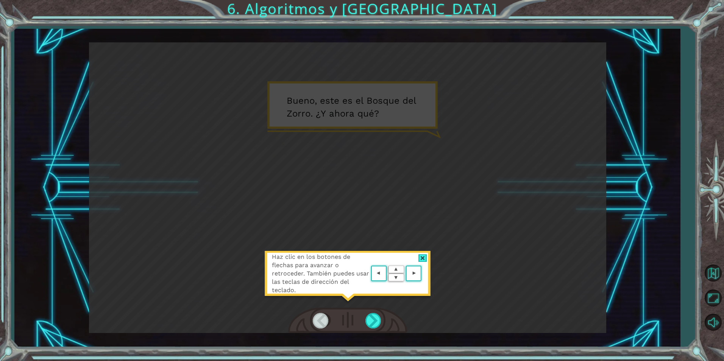
click at [423, 274] on area at bounding box center [423, 274] width 0 height 0
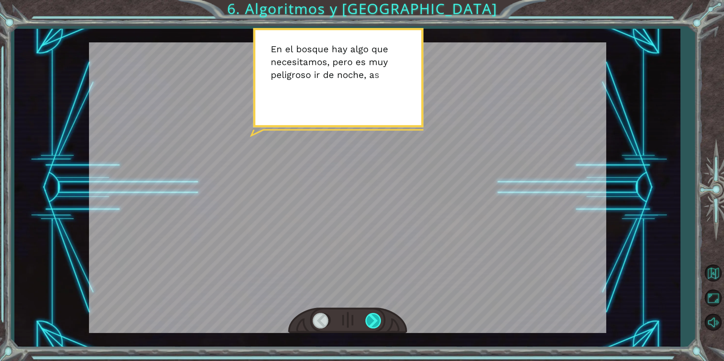
click at [371, 321] on div at bounding box center [373, 321] width 17 height 16
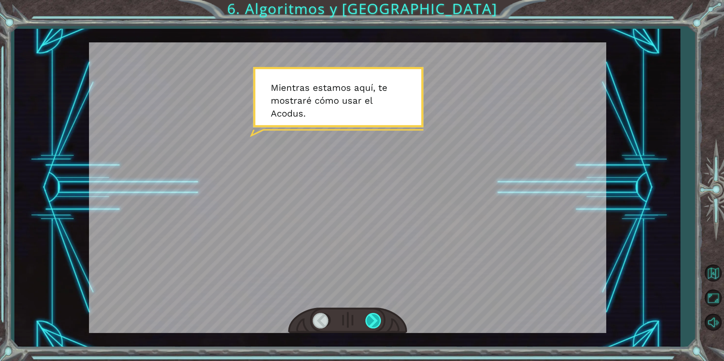
click at [372, 321] on div at bounding box center [373, 321] width 17 height 16
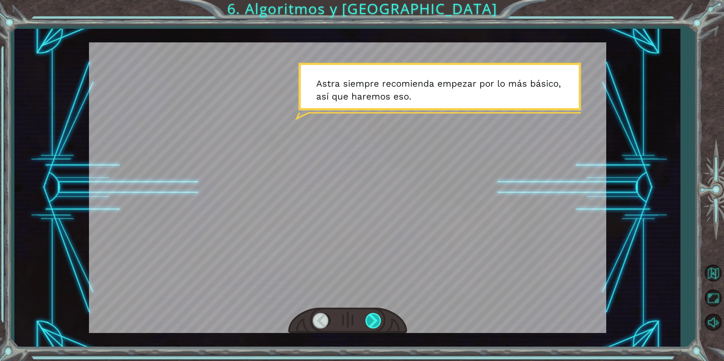
click at [373, 321] on div at bounding box center [373, 321] width 17 height 16
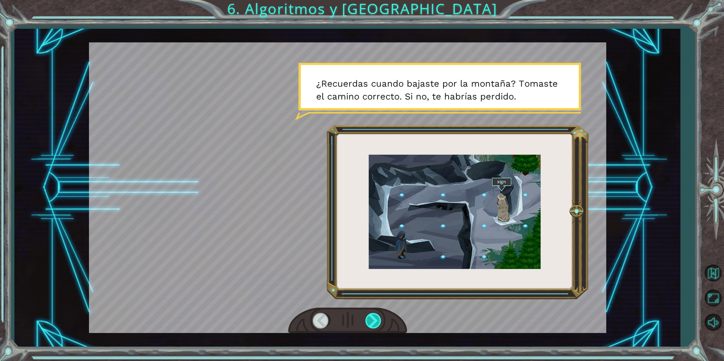
click at [373, 321] on div at bounding box center [373, 321] width 17 height 16
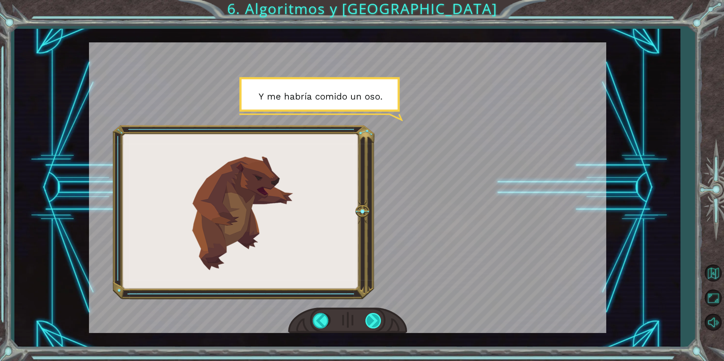
click at [373, 321] on div at bounding box center [373, 321] width 17 height 16
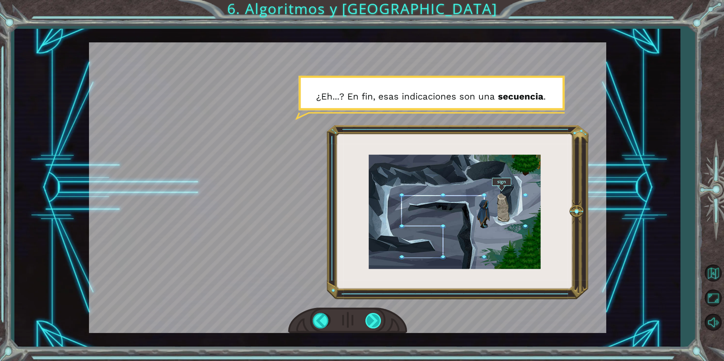
click at [373, 321] on div at bounding box center [373, 321] width 17 height 16
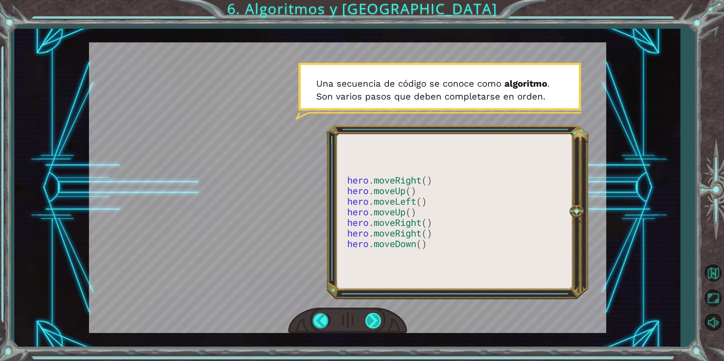
click at [373, 321] on div at bounding box center [373, 321] width 17 height 16
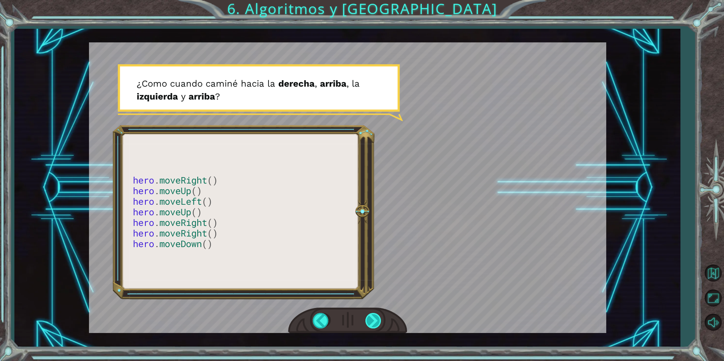
click at [373, 321] on div at bounding box center [373, 321] width 17 height 16
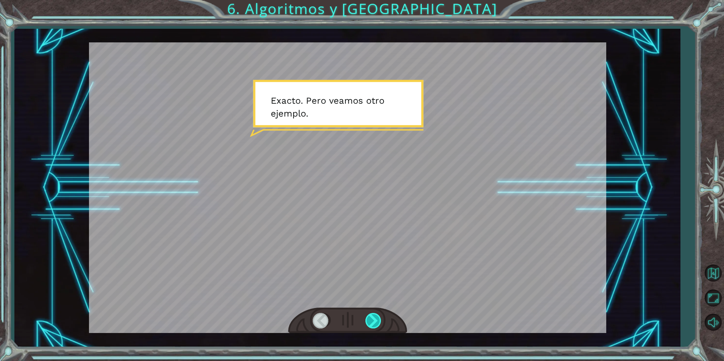
click at [373, 321] on div at bounding box center [373, 321] width 17 height 16
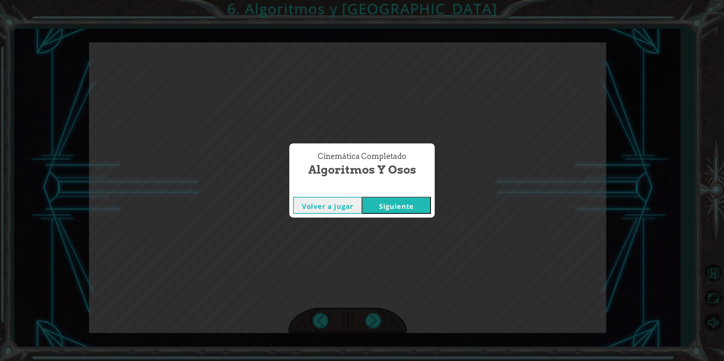
click at [379, 211] on button "Siguiente" at bounding box center [396, 205] width 69 height 17
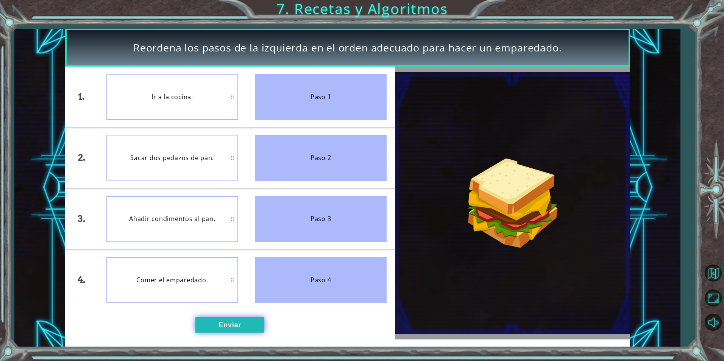
click at [244, 318] on button "Enviar" at bounding box center [229, 324] width 69 height 15
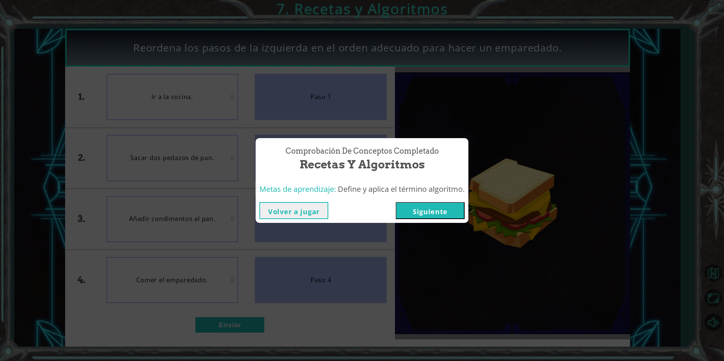
click at [433, 207] on button "Siguiente" at bounding box center [430, 210] width 69 height 17
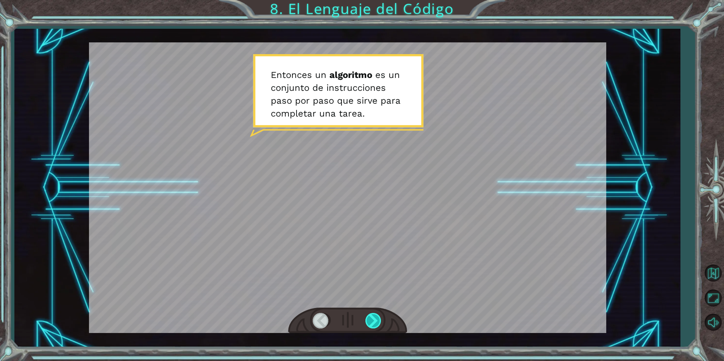
click at [369, 323] on div at bounding box center [373, 321] width 17 height 16
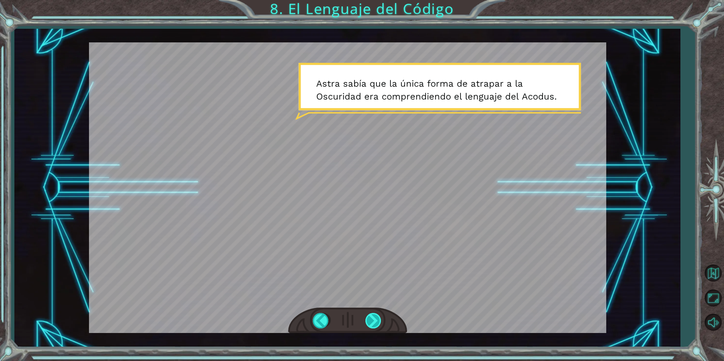
click at [373, 322] on div at bounding box center [373, 321] width 17 height 16
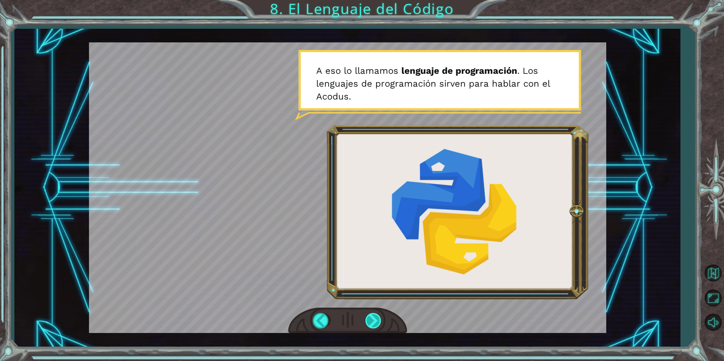
click at [370, 321] on div at bounding box center [373, 321] width 17 height 16
click at [371, 321] on div at bounding box center [373, 321] width 17 height 16
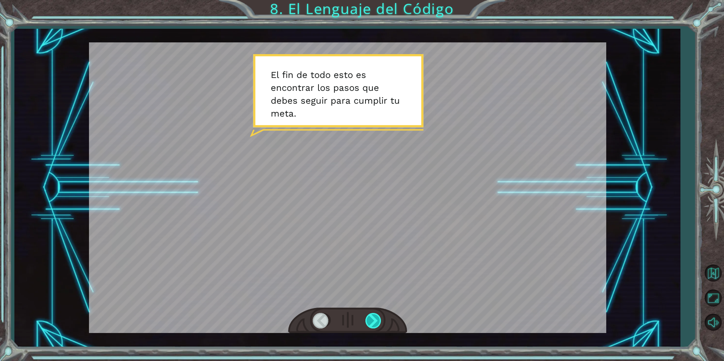
click at [371, 321] on div at bounding box center [373, 321] width 17 height 16
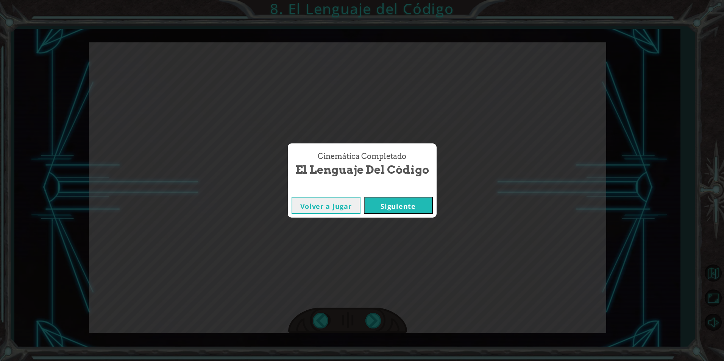
click at [385, 202] on button "Siguiente" at bounding box center [398, 205] width 69 height 17
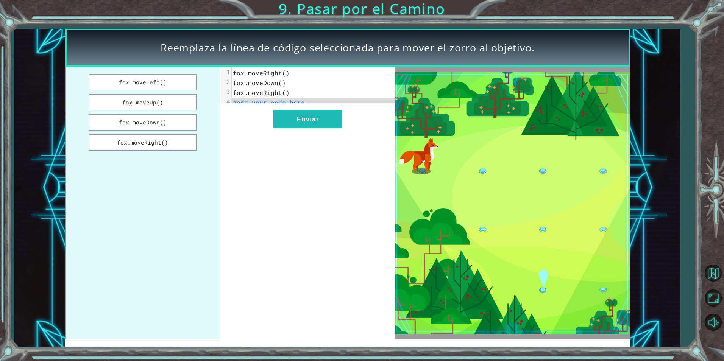
click at [315, 171] on div "xxxxxxxxxx 4 1 fox.moveRight() 2 fox.moveDown() 3 fox.moveRight() 4 #add your c…" at bounding box center [307, 203] width 175 height 273
drag, startPoint x: 164, startPoint y: 117, endPoint x: 232, endPoint y: 98, distance: 70.4
click at [232, 98] on div "fox.moveLeft() fox.moveUp() fox.moveDown() fox.moveRight() xxxxxxxxxx 4 1 fox.m…" at bounding box center [230, 203] width 330 height 273
click at [191, 118] on button "fox.moveDown()" at bounding box center [143, 122] width 108 height 16
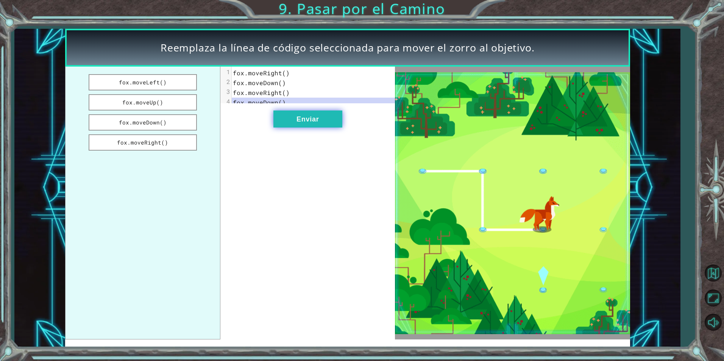
click at [284, 125] on button "Enviar" at bounding box center [307, 119] width 69 height 17
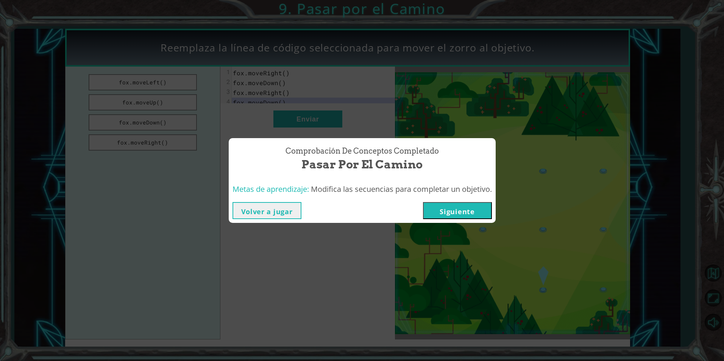
click at [488, 212] on button "Siguiente" at bounding box center [457, 210] width 69 height 17
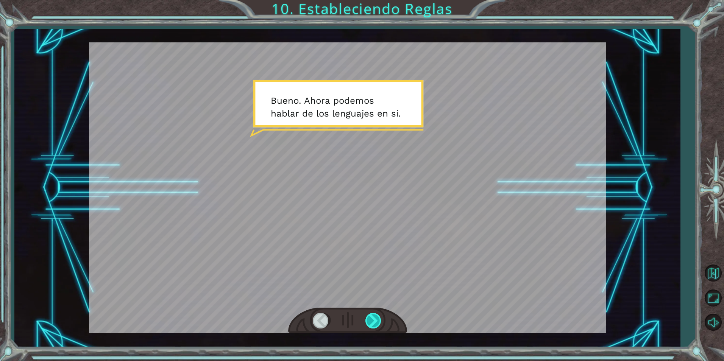
click at [379, 315] on div at bounding box center [373, 321] width 17 height 16
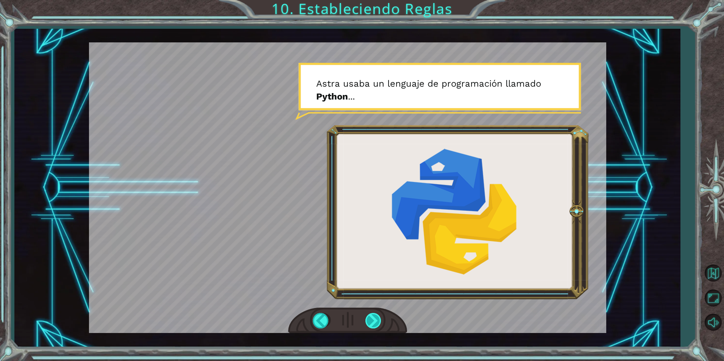
click at [368, 323] on div at bounding box center [373, 321] width 17 height 16
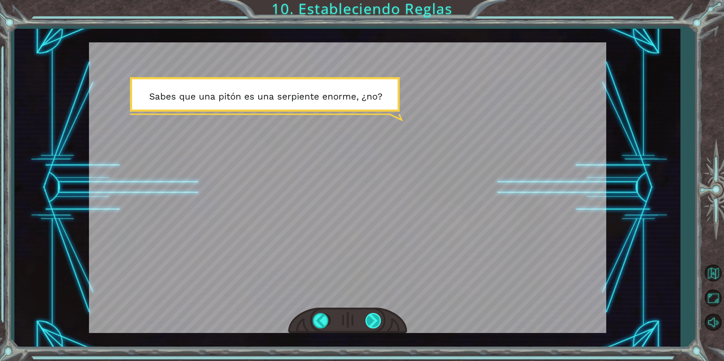
click at [373, 317] on div at bounding box center [373, 321] width 17 height 16
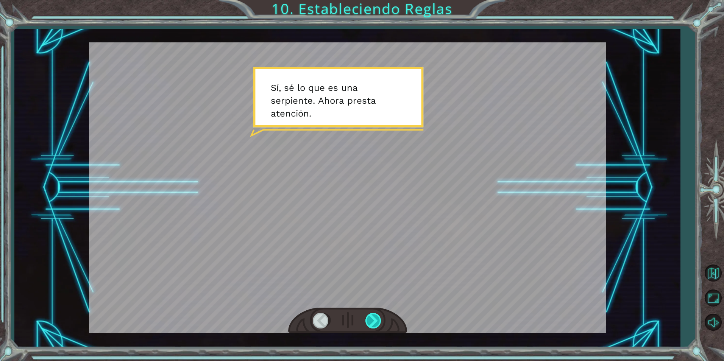
click at [373, 317] on div at bounding box center [373, 321] width 17 height 16
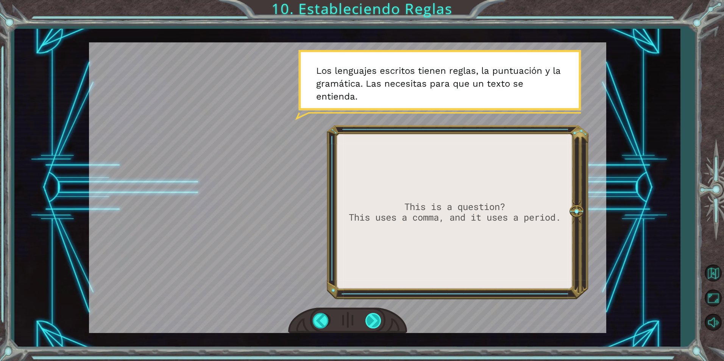
click at [370, 313] on div at bounding box center [373, 321] width 17 height 16
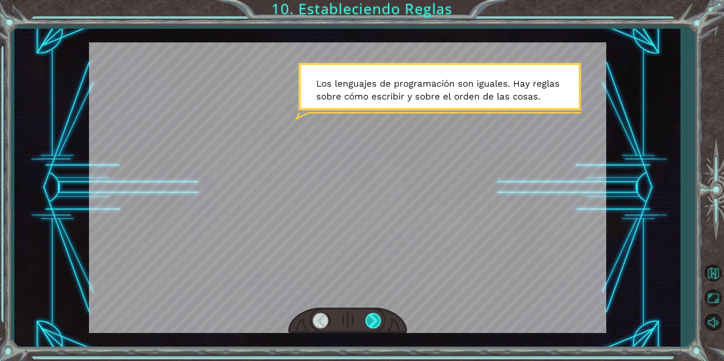
click at [379, 325] on div at bounding box center [373, 321] width 17 height 16
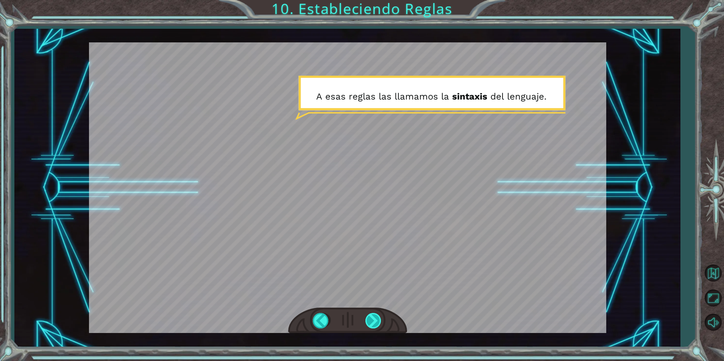
click at [365, 318] on div at bounding box center [373, 321] width 17 height 16
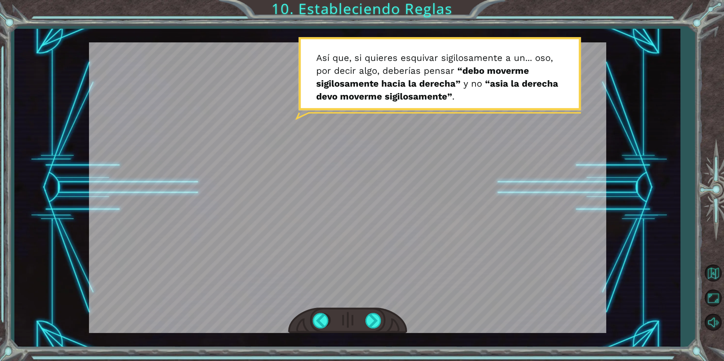
click at [342, 322] on div at bounding box center [347, 321] width 119 height 26
click at [366, 319] on div at bounding box center [347, 321] width 119 height 26
click at [367, 318] on div at bounding box center [373, 321] width 17 height 16
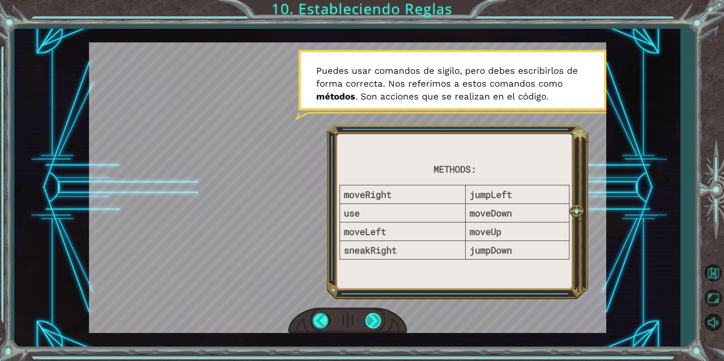
click at [367, 318] on div at bounding box center [373, 321] width 17 height 16
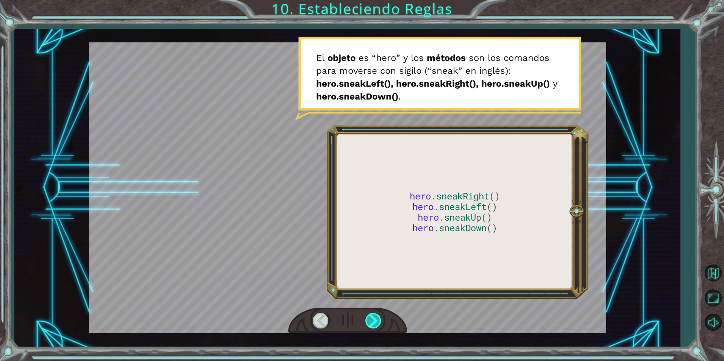
click at [367, 318] on div at bounding box center [373, 321] width 17 height 16
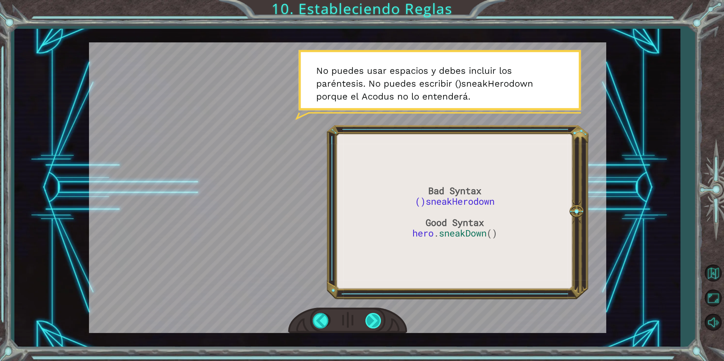
click at [367, 318] on div at bounding box center [373, 321] width 17 height 16
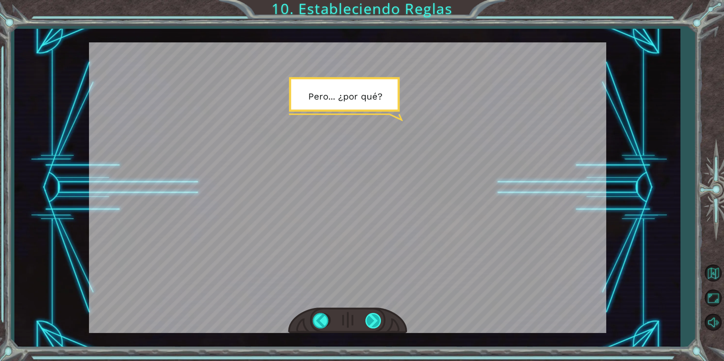
click at [367, 318] on div at bounding box center [373, 321] width 17 height 16
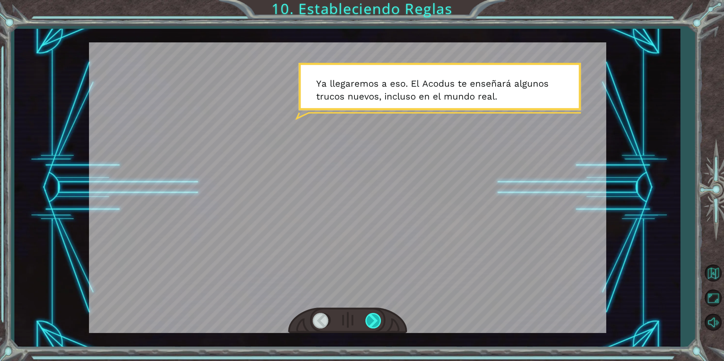
click at [367, 318] on div at bounding box center [373, 321] width 17 height 16
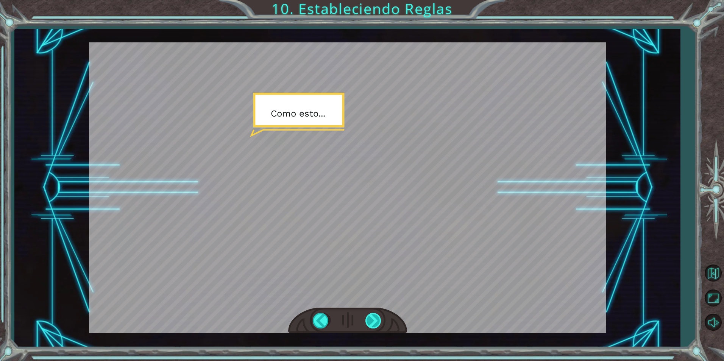
click at [367, 318] on div at bounding box center [373, 321] width 17 height 16
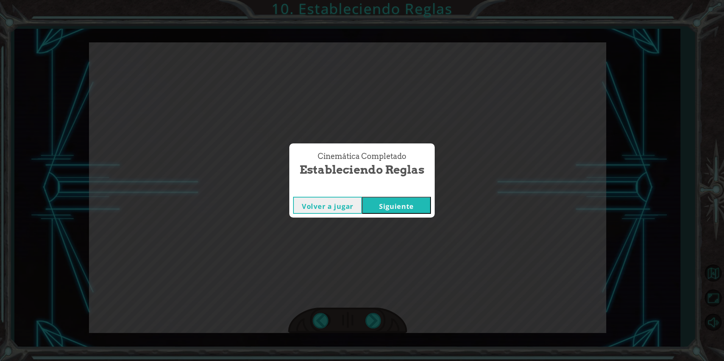
click at [382, 199] on button "Siguiente" at bounding box center [396, 205] width 69 height 17
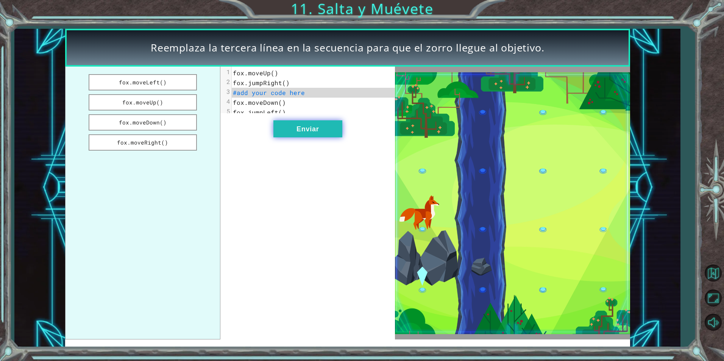
click at [291, 129] on button "Enviar" at bounding box center [307, 128] width 69 height 17
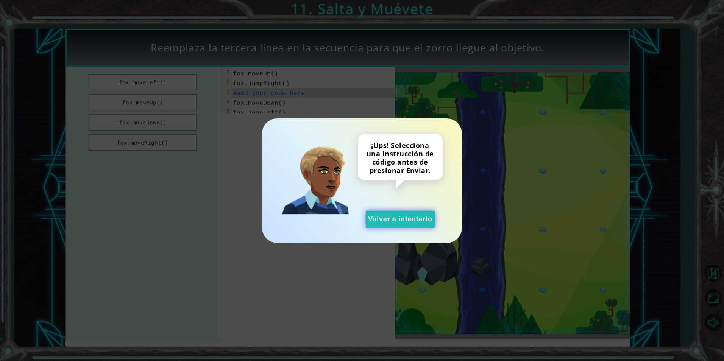
click at [420, 226] on button "Volver a intentarlo" at bounding box center [400, 219] width 69 height 17
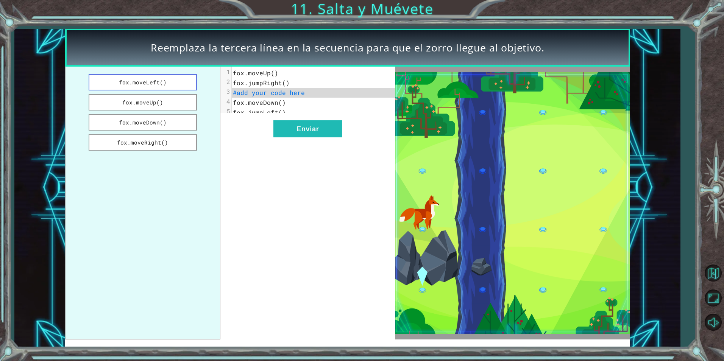
click at [160, 85] on button "fox.moveLeft()" at bounding box center [143, 82] width 108 height 16
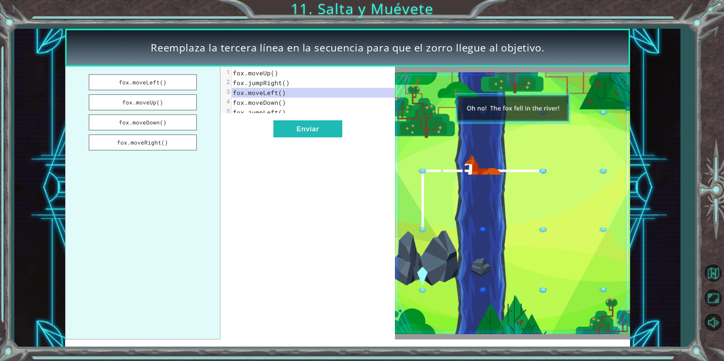
click at [326, 152] on div "xxxxxxxxxx 5 1 fox.moveUp() 2 fox.jumpRight() 3 fox.moveLeft() 4 fox.moveDown()…" at bounding box center [307, 203] width 175 height 273
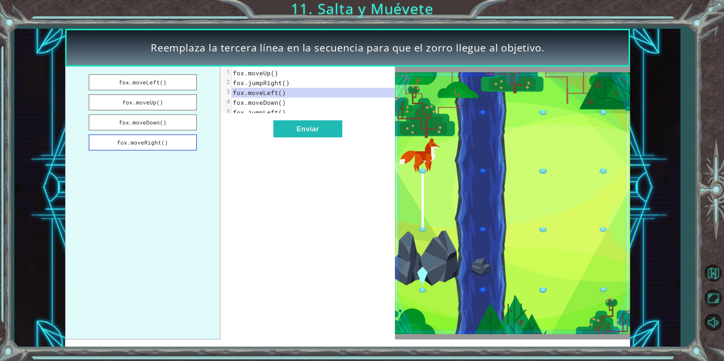
click at [161, 140] on button "fox.moveRight()" at bounding box center [143, 142] width 108 height 16
click at [159, 120] on button "fox.moveDown()" at bounding box center [143, 122] width 108 height 16
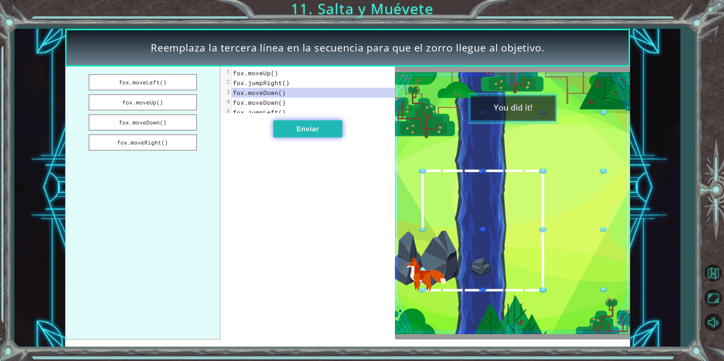
click at [278, 134] on button "Enviar" at bounding box center [307, 128] width 69 height 17
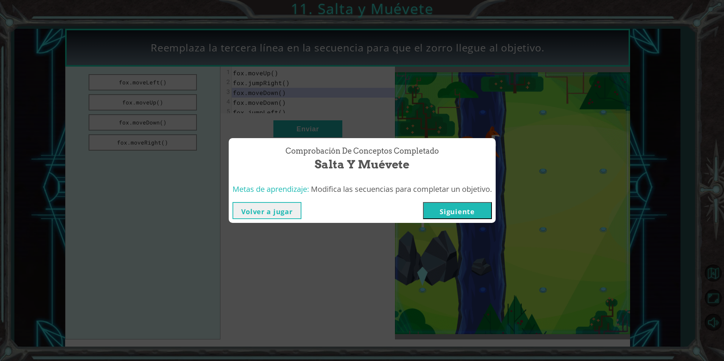
click at [459, 209] on button "Siguiente" at bounding box center [457, 210] width 69 height 17
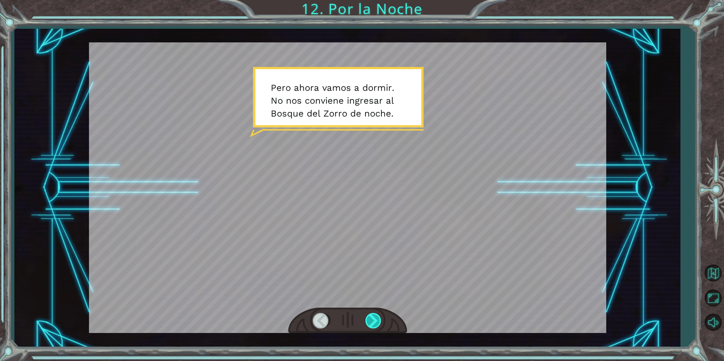
click at [374, 314] on div at bounding box center [373, 321] width 17 height 16
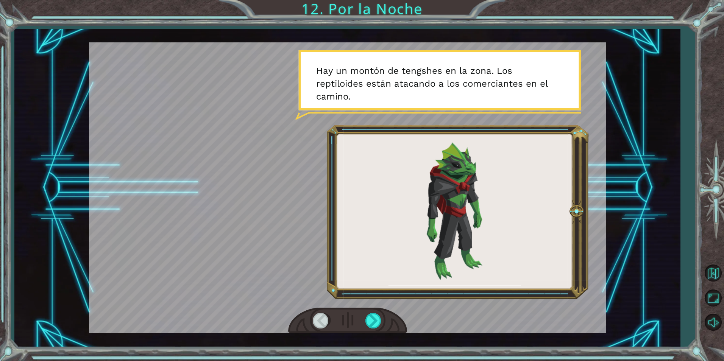
click at [382, 316] on div at bounding box center [347, 321] width 119 height 26
click at [375, 315] on div at bounding box center [373, 321] width 17 height 16
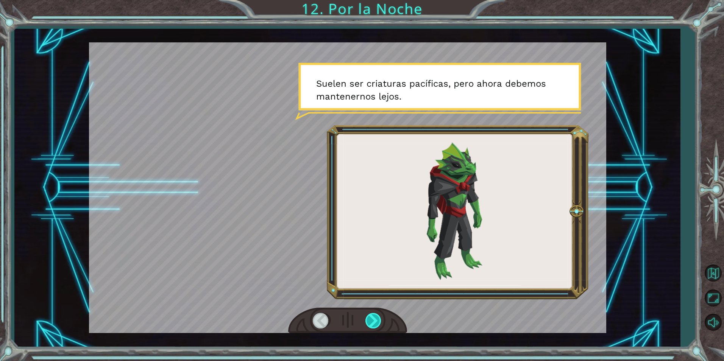
click at [375, 315] on div at bounding box center [373, 321] width 17 height 16
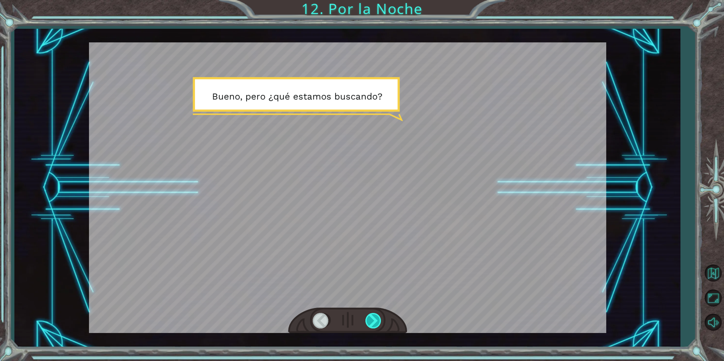
click at [375, 315] on div at bounding box center [373, 321] width 17 height 16
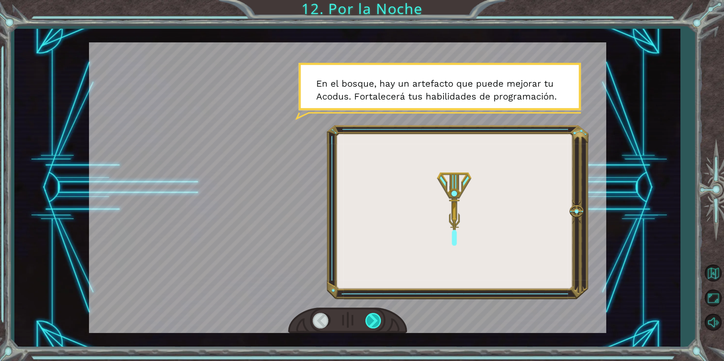
click at [374, 315] on div at bounding box center [373, 321] width 17 height 16
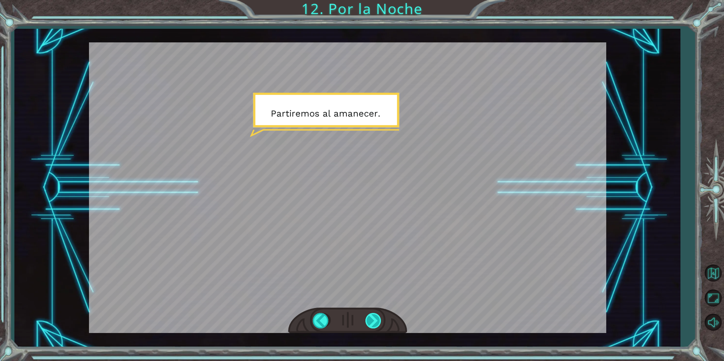
click at [374, 315] on div at bounding box center [373, 321] width 17 height 16
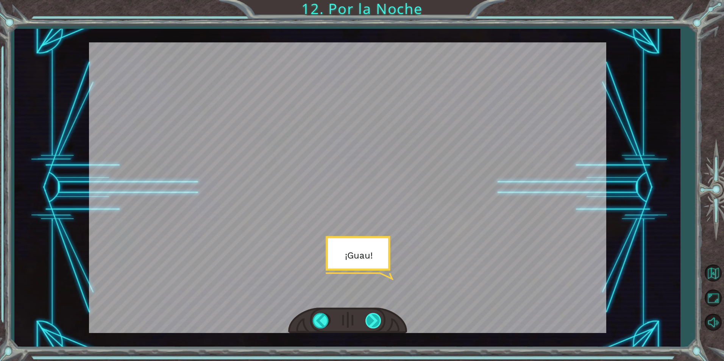
click at [374, 315] on div at bounding box center [373, 321] width 17 height 16
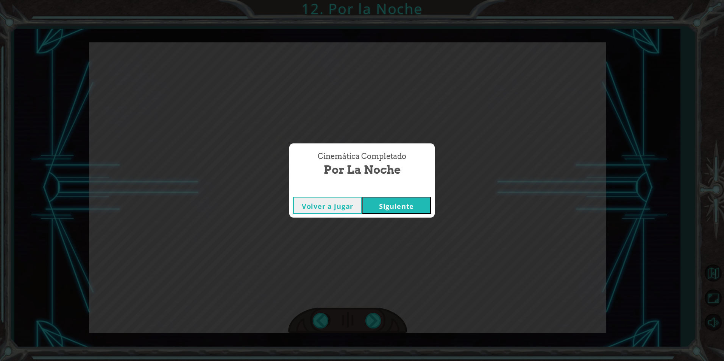
click at [384, 207] on button "Siguiente" at bounding box center [396, 205] width 69 height 17
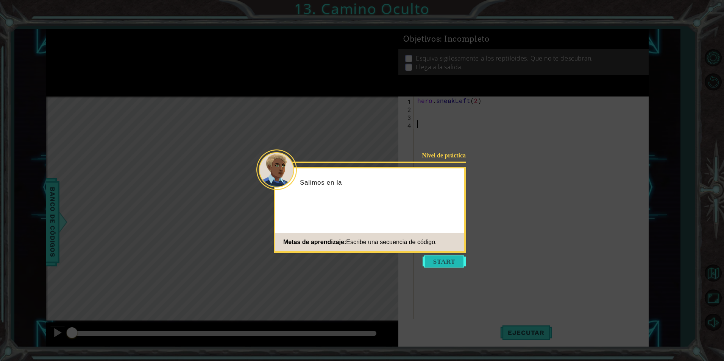
click at [448, 262] on button "Start" at bounding box center [444, 262] width 43 height 12
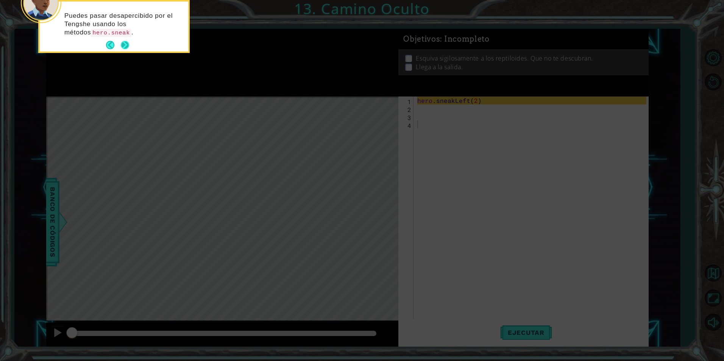
click at [126, 42] on button "Next" at bounding box center [125, 45] width 8 height 8
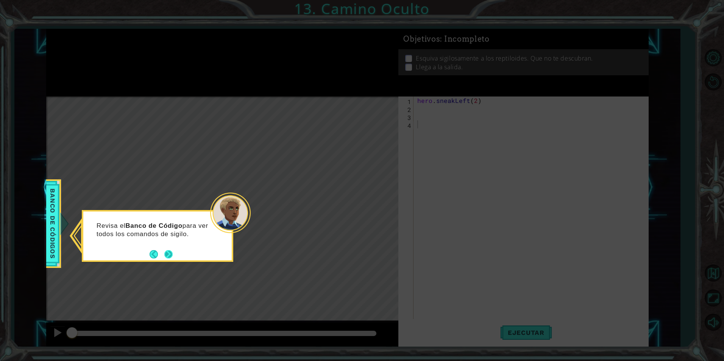
click at [165, 256] on button "Next" at bounding box center [168, 254] width 8 height 8
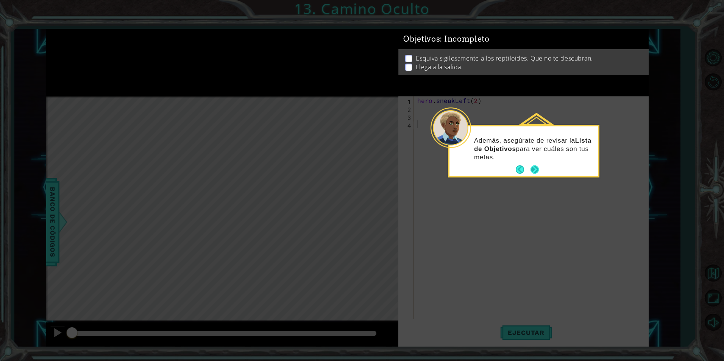
click at [536, 170] on button "Next" at bounding box center [534, 169] width 8 height 8
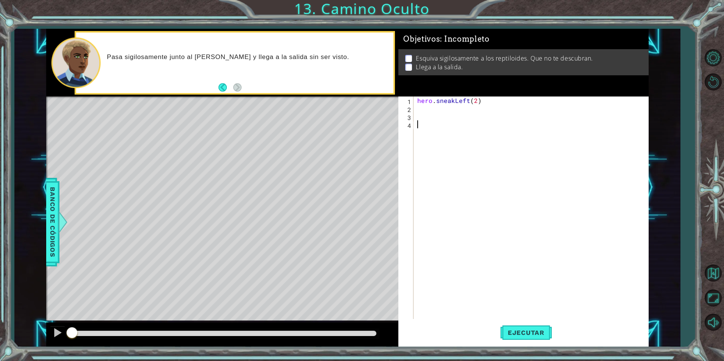
click at [447, 109] on div "hero . sneakLeft ( 2 )" at bounding box center [533, 216] width 234 height 239
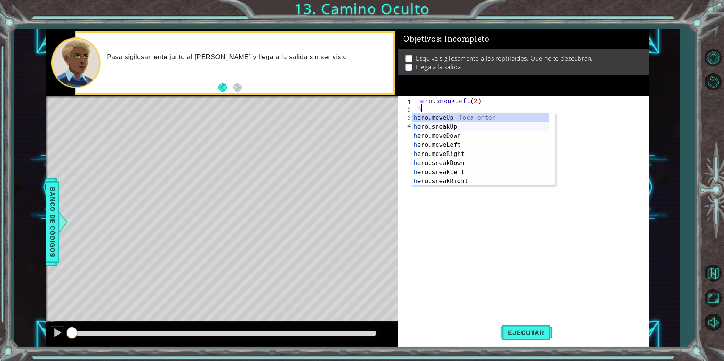
click at [451, 128] on div "h ero.moveUp Toca enter h ero.sneakUp Toca enter h ero.moveDown Toca enter h er…" at bounding box center [480, 158] width 137 height 91
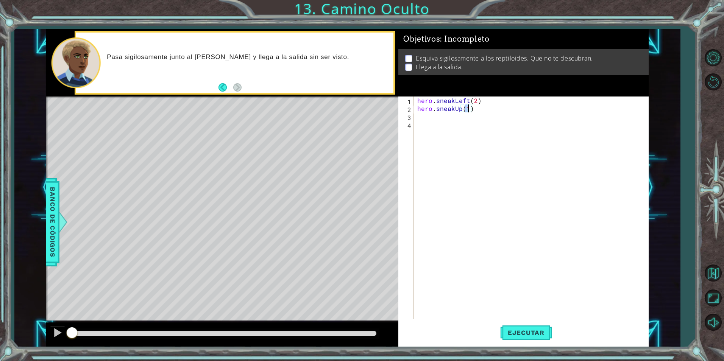
type textarea "hero.sneakUp(2)"
click at [418, 108] on div "hero . sneakLeft ( 2 ) hero . sneakUp ( 2 )" at bounding box center [533, 216] width 234 height 239
click at [422, 117] on div "hero . sneakLeft ( 2 ) hero . sneakUp ( 2 )" at bounding box center [533, 216] width 234 height 239
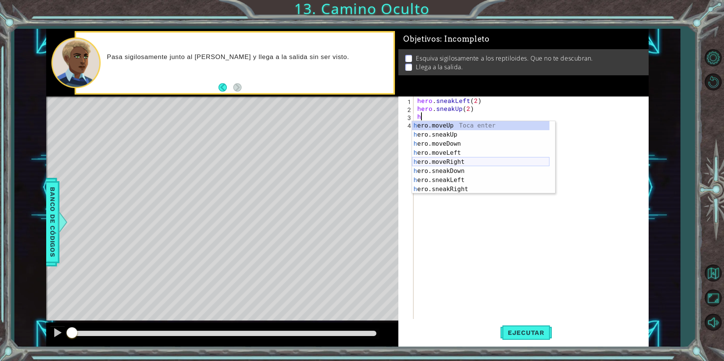
click at [451, 161] on div "h ero.moveUp Toca enter h ero.sneakUp Toca enter h ero.moveDown Toca enter h er…" at bounding box center [480, 166] width 137 height 91
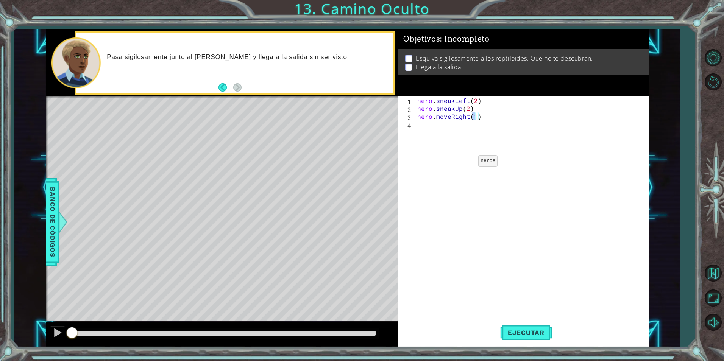
scroll to position [0, 3]
click at [530, 329] on span "Ejecutar" at bounding box center [526, 333] width 52 height 8
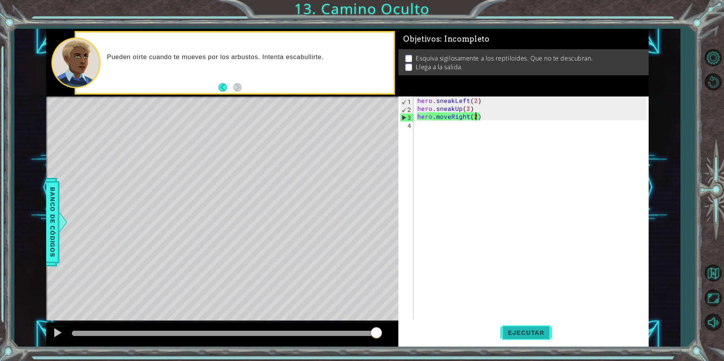
click at [530, 326] on button "Ejecutar" at bounding box center [526, 332] width 52 height 25
click at [449, 117] on div "hero . sneakLeft ( 2 ) hero . sneakUp ( 2 ) hero . moveRight ( 2 )" at bounding box center [533, 216] width 234 height 239
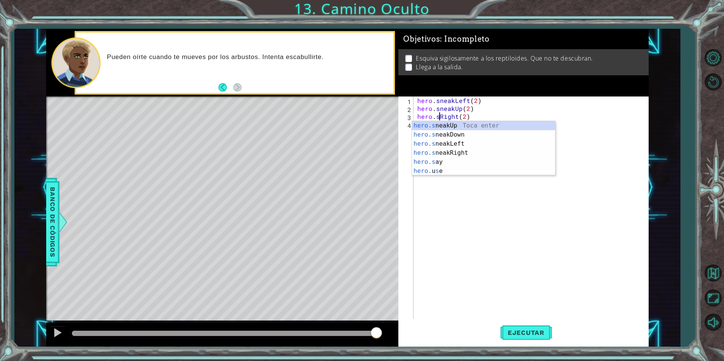
scroll to position [0, 2]
click at [457, 152] on div "hero.sne akUp Toca enter hero.sne akDown Toca enter hero.sne akLeft Toca enter …" at bounding box center [483, 148] width 143 height 55
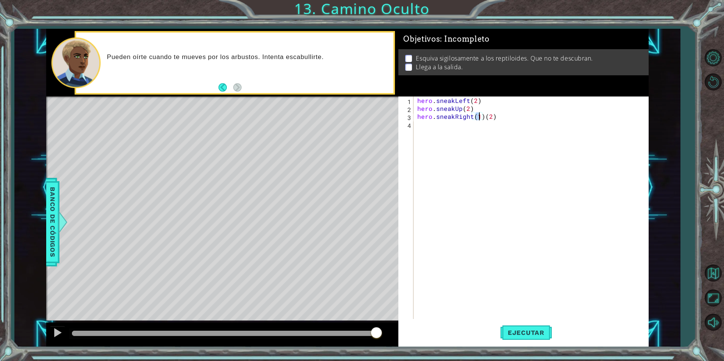
scroll to position [0, 4]
drag, startPoint x: 493, startPoint y: 117, endPoint x: 483, endPoint y: 116, distance: 10.3
click at [483, 116] on div "hero . sneakLeft ( 2 ) hero . sneakUp ( 2 ) hero . sneakRight ( 2 ) ( 2 )" at bounding box center [533, 216] width 234 height 239
type textarea "hero.sneakRight(2)"
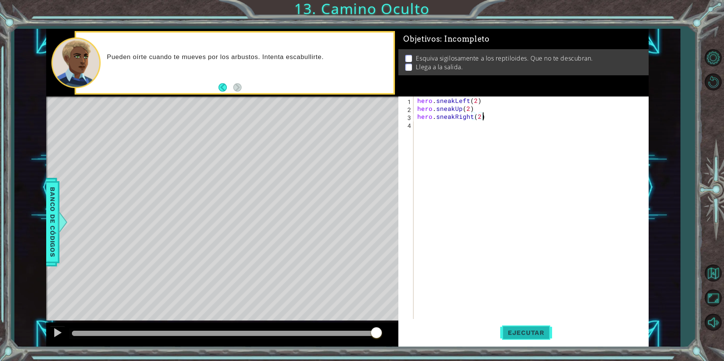
click at [538, 334] on span "Ejecutar" at bounding box center [526, 333] width 52 height 8
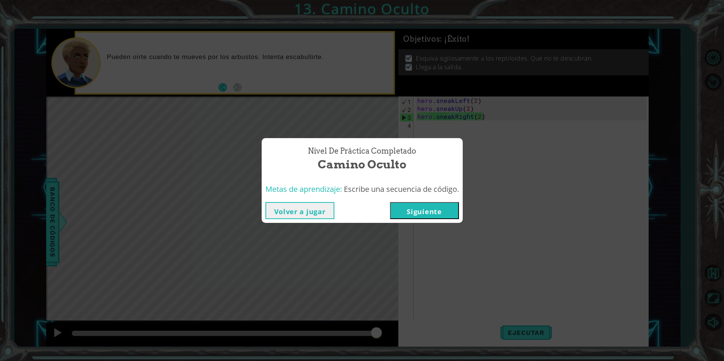
click at [435, 217] on button "Siguiente" at bounding box center [424, 210] width 69 height 17
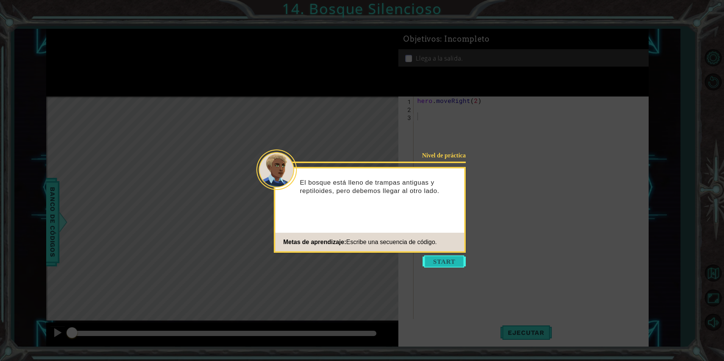
click at [447, 260] on button "Start" at bounding box center [444, 262] width 43 height 12
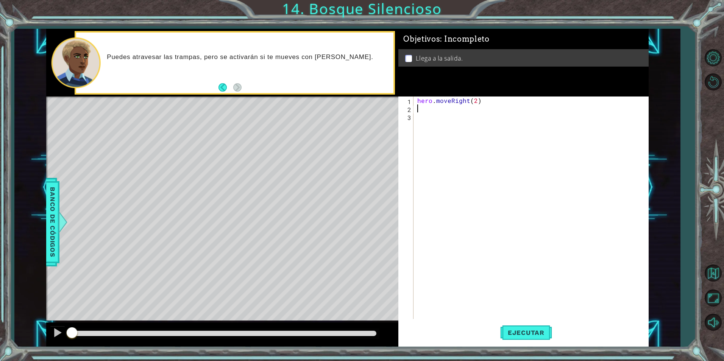
click at [427, 112] on div "hero . moveRight ( 2 )" at bounding box center [533, 216] width 234 height 239
type textarea "h"
click at [523, 338] on button "Ejecutar" at bounding box center [526, 332] width 52 height 25
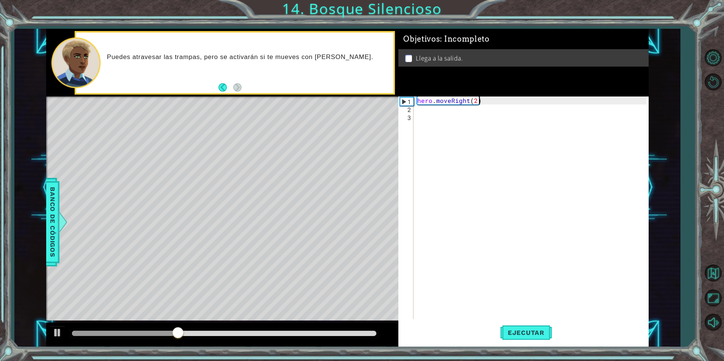
click at [483, 101] on div "hero . moveRight ( 2 )" at bounding box center [533, 216] width 234 height 239
type textarea "hero.moveRight(2)"
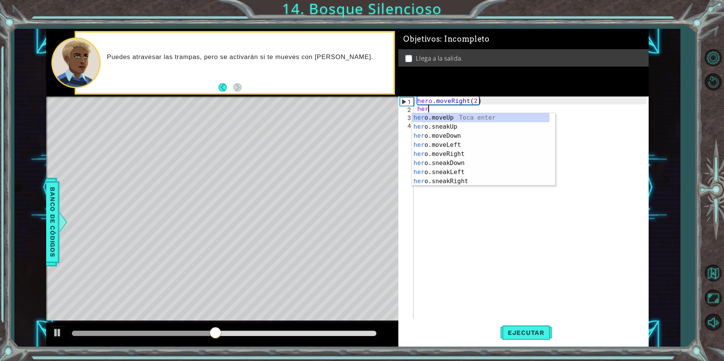
scroll to position [0, 0]
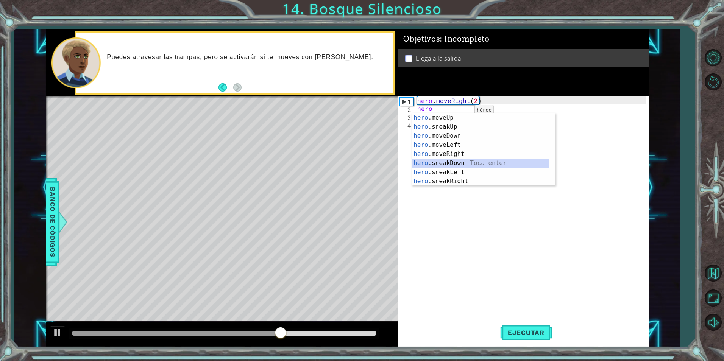
click at [450, 160] on div "hero .moveUp Toca enter hero .sneakUp Toca enter hero .moveDown Toca enter hero…" at bounding box center [480, 158] width 137 height 91
type textarea "hero.sneakDown(1)"
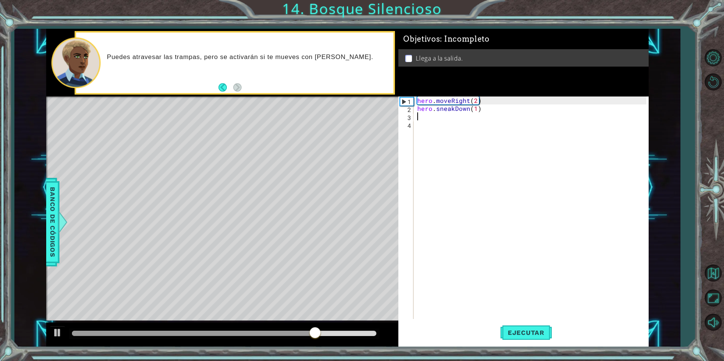
click at [483, 115] on div "hero . moveRight ( 2 ) hero . sneakDown ( 1 )" at bounding box center [533, 216] width 234 height 239
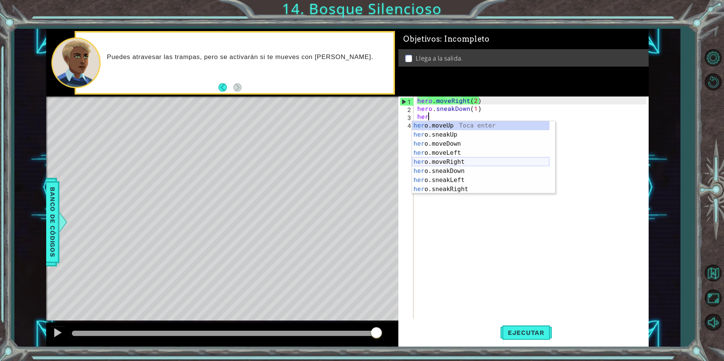
click at [453, 162] on div "her o.moveUp Toca enter her o.sneakUp Toca enter her o.moveDown Toca enter her …" at bounding box center [480, 166] width 137 height 91
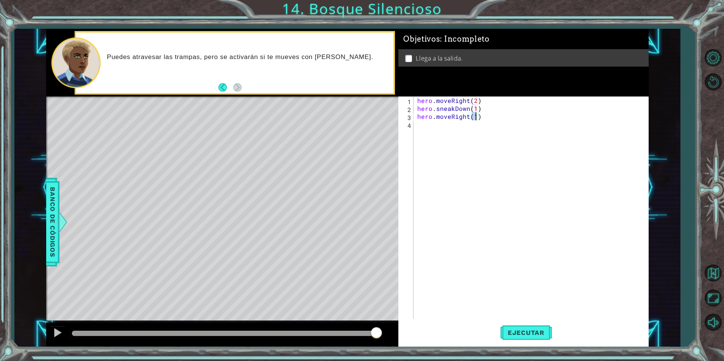
type textarea "hero.moveRight(2)"
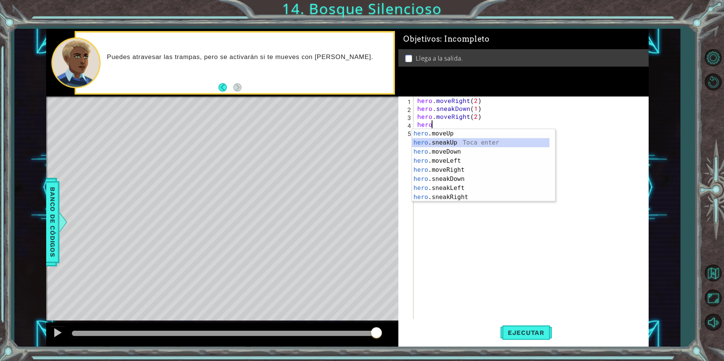
click at [444, 143] on div "hero .moveUp Toca enter hero .sneakUp Toca enter hero .moveDown Toca enter hero…" at bounding box center [480, 174] width 137 height 91
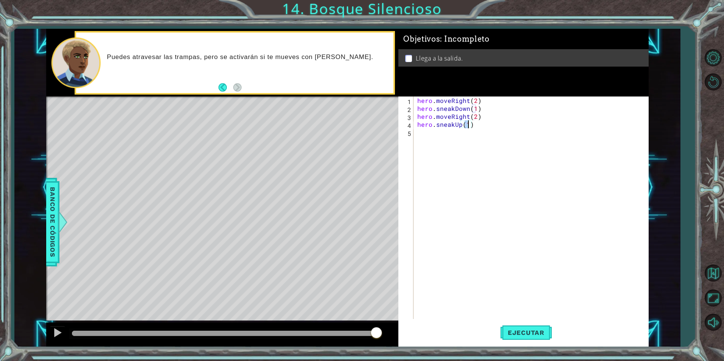
type textarea "hero.sneakUp(1)"
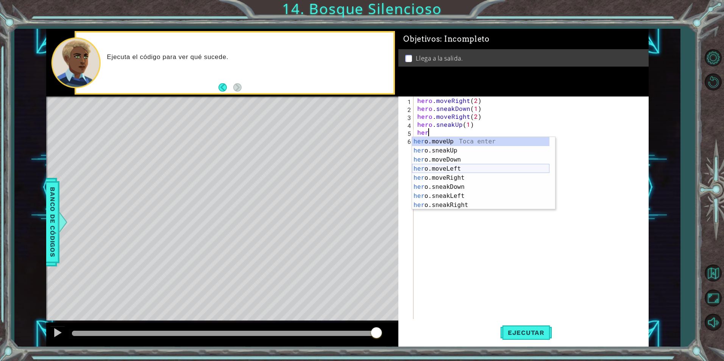
click at [453, 171] on div "her o.moveUp Toca enter her o.sneakUp Toca enter her o.moveDown Toca enter her …" at bounding box center [480, 182] width 137 height 91
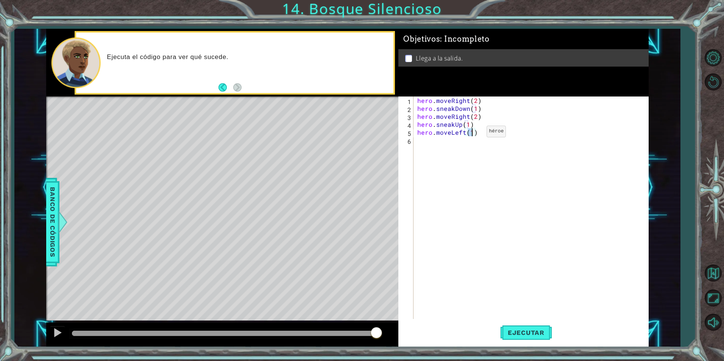
type textarea "hero.moveLeft(1)"
type textarea "he1ro.moveLeft()"
drag, startPoint x: 479, startPoint y: 134, endPoint x: 412, endPoint y: 131, distance: 67.5
click at [412, 131] on div "he1ro.moveLeft() 1 2 3 4 5 6 hero . moveRight ( 2 ) hero . sneakDown ( 1 ) hero…" at bounding box center [522, 208] width 248 height 223
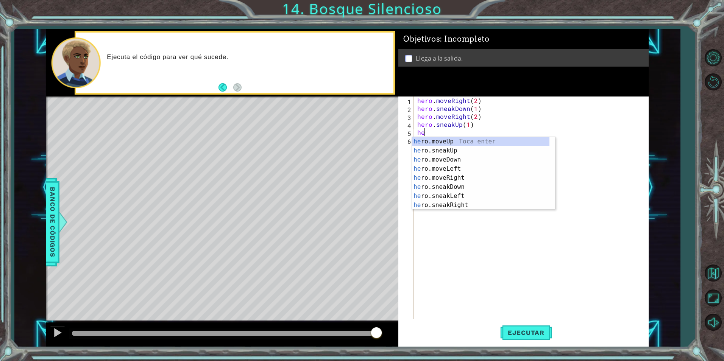
scroll to position [0, 0]
click at [430, 176] on div "her o.moveUp Toca enter her o.sneakUp Toca enter her o.moveDown Toca enter her …" at bounding box center [480, 182] width 137 height 91
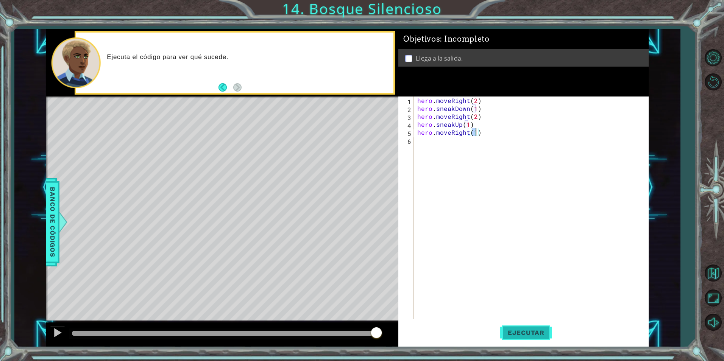
click at [516, 327] on button "Ejecutar" at bounding box center [526, 332] width 52 height 25
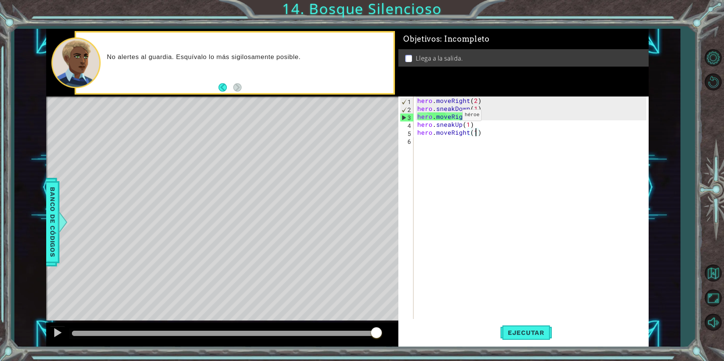
click at [449, 117] on div "hero . moveRight ( 2 ) hero . sneakDown ( 1 ) hero . moveRight ( 2 ) hero . sne…" at bounding box center [533, 216] width 234 height 239
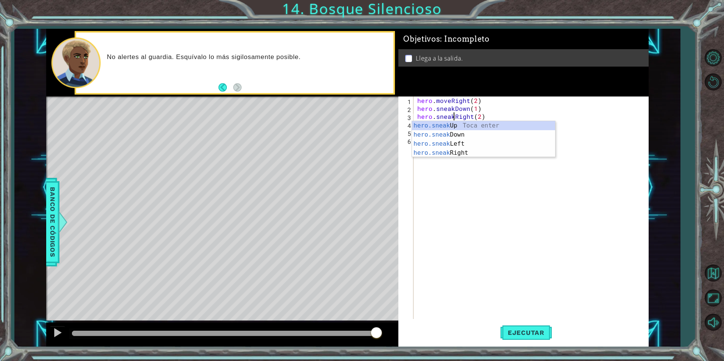
scroll to position [0, 3]
type textarea "hero.sneakRight(2)"
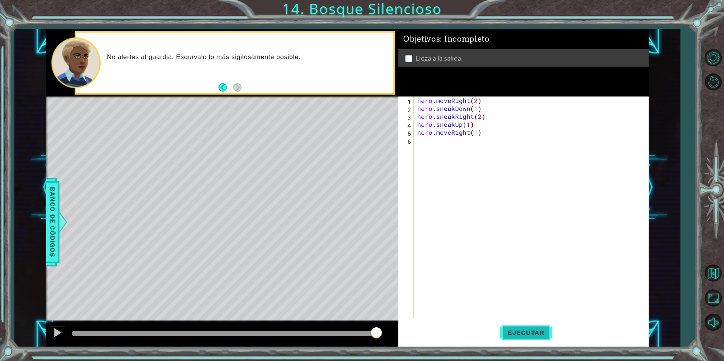
click at [537, 337] on button "Ejecutar" at bounding box center [526, 332] width 52 height 25
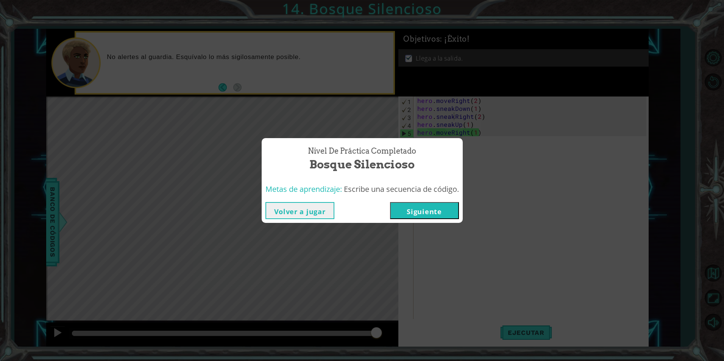
click at [429, 216] on button "Siguiente" at bounding box center [424, 210] width 69 height 17
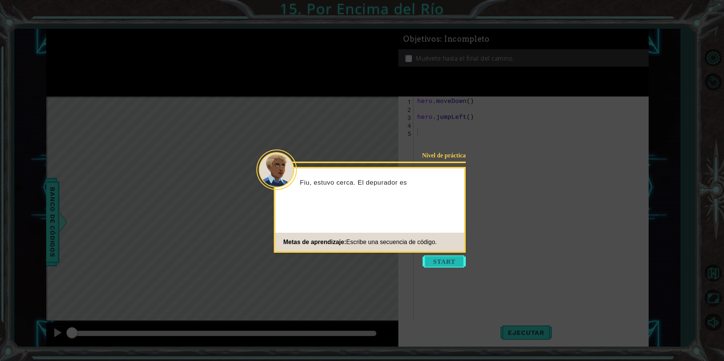
click at [435, 263] on button "Start" at bounding box center [444, 262] width 43 height 12
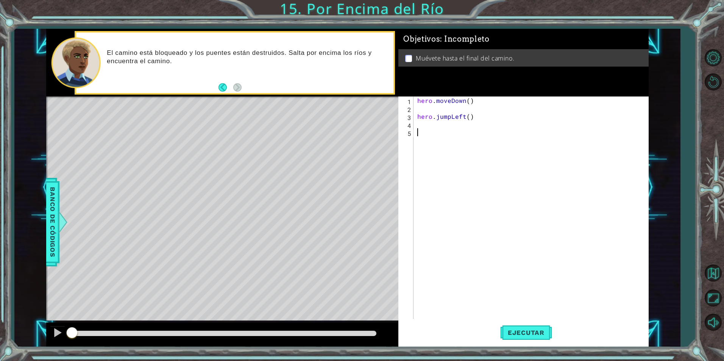
click at [420, 109] on div "hero . moveDown ( ) hero . jumpLeft ( )" at bounding box center [533, 216] width 234 height 239
click at [534, 324] on button "Ejecutar" at bounding box center [526, 332] width 52 height 25
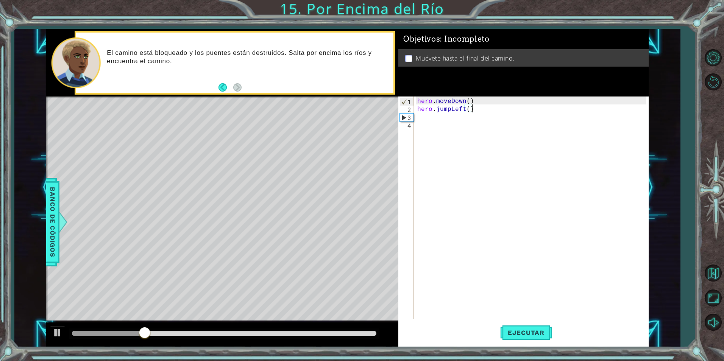
click at [473, 108] on div "hero . moveDown ( ) hero . jumpLeft ( )" at bounding box center [533, 216] width 234 height 239
type textarea "hero.jumpLeft()"
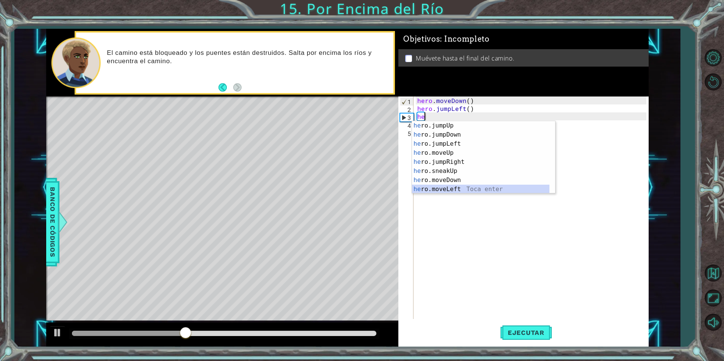
click at [460, 186] on div "he ro.jumpUp Toca enter he ro.jumpDown Toca enter he ro.jumpLeft Toca enter he …" at bounding box center [480, 166] width 137 height 91
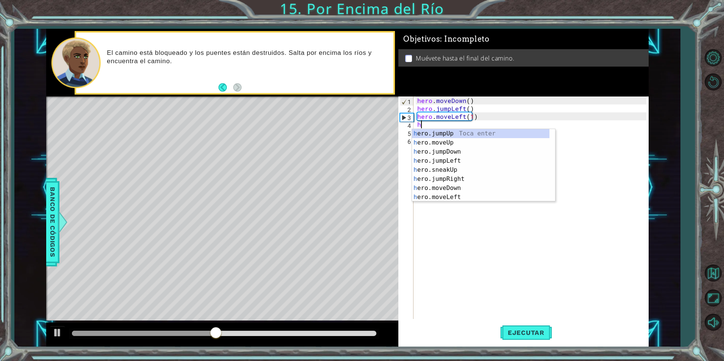
type textarea "hero.moveLeft(1)he"
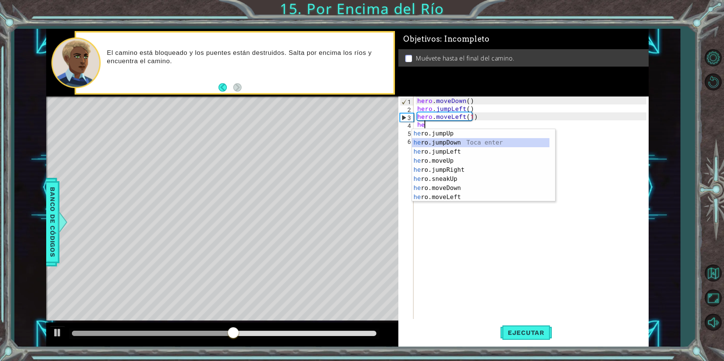
click at [434, 142] on div "he ro.jumpUp Toca enter he ro.jumpDown Toca enter he ro.jumpLeft Toca enter he …" at bounding box center [480, 174] width 137 height 91
type textarea "her"
click at [457, 176] on div "her o.jumpUp Toca enter her o.jumpDown Toca enter her o.jumpLeft Toca enter her…" at bounding box center [480, 182] width 137 height 91
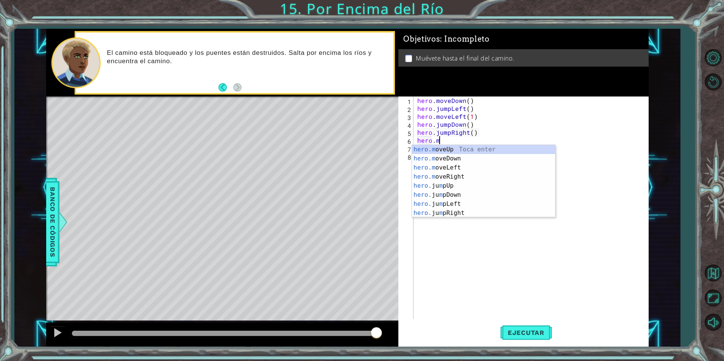
scroll to position [0, 1]
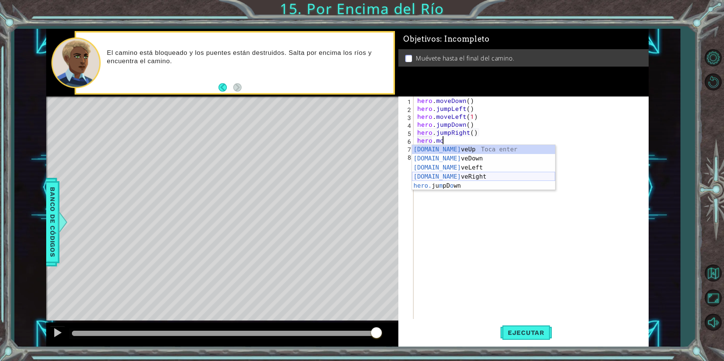
click at [456, 176] on div "[DOMAIN_NAME] veUp Toca enter [DOMAIN_NAME] veDown Toca enter [DOMAIN_NAME] veL…" at bounding box center [483, 177] width 143 height 64
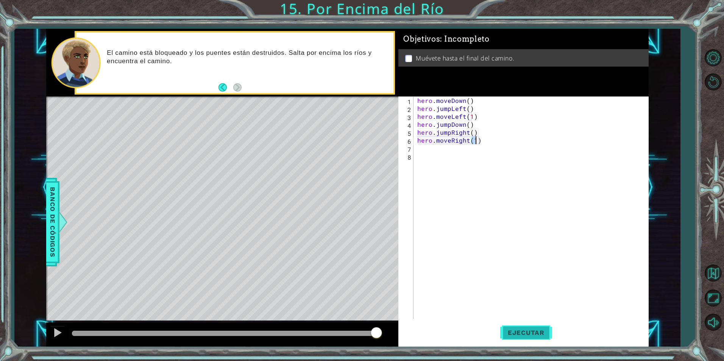
type textarea "hero.moveRight(1)"
click at [518, 331] on span "Ejecutar" at bounding box center [526, 333] width 52 height 8
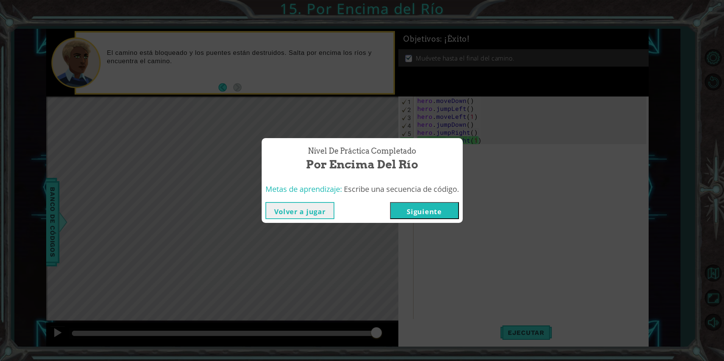
click at [430, 214] on button "Siguiente" at bounding box center [424, 210] width 69 height 17
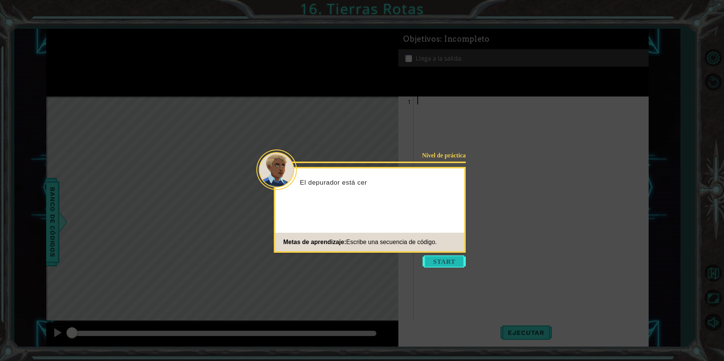
click at [436, 260] on button "Start" at bounding box center [444, 262] width 43 height 12
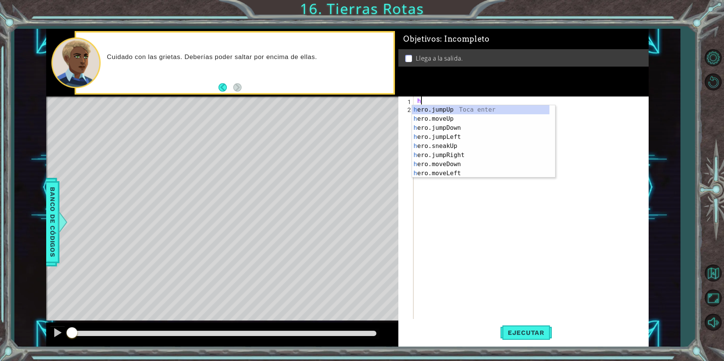
type textarea "he"
click at [440, 110] on div "he ro.jumpUp Toca enter he ro.jumpDown Toca enter he ro.jumpLeft Toca enter he …" at bounding box center [480, 150] width 137 height 91
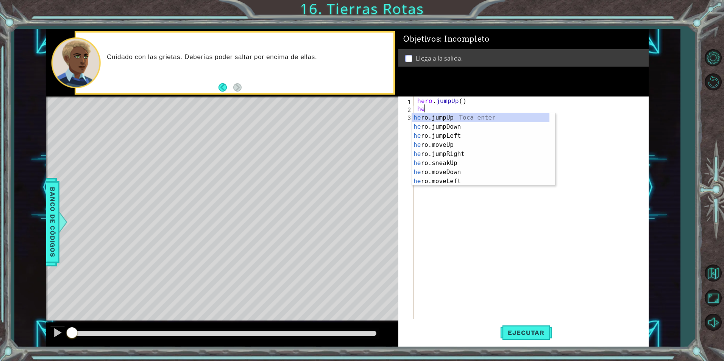
scroll to position [0, 0]
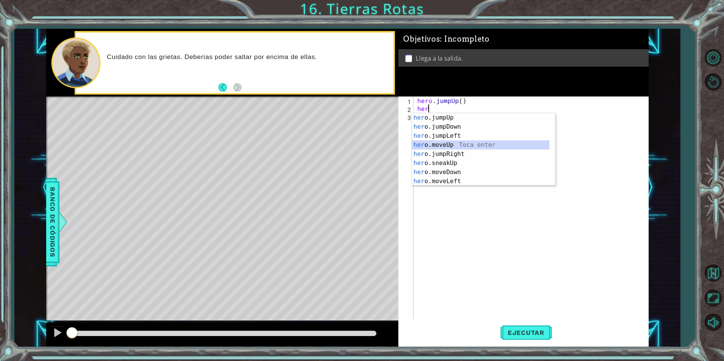
click at [453, 143] on div "her o.jumpUp Toca enter her o.jumpDown Toca enter her o.jumpLeft Toca enter her…" at bounding box center [480, 158] width 137 height 91
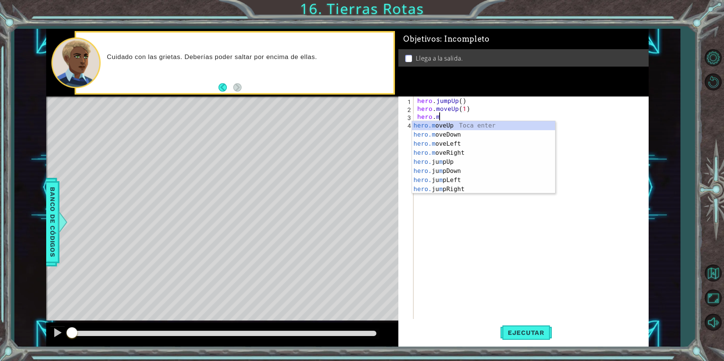
scroll to position [0, 5]
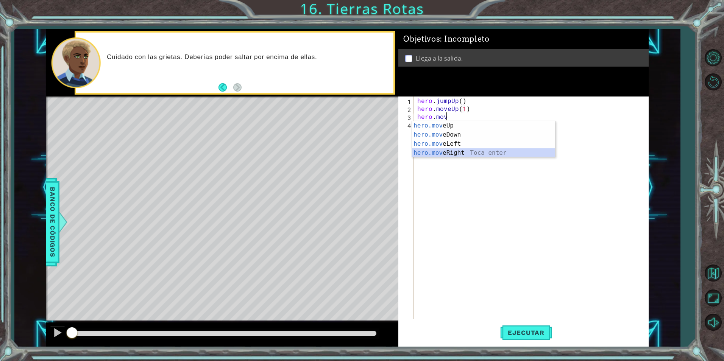
click at [453, 154] on div "hero.mov eUp Toca enter hero.mov eDown Toca enter hero.mov eLeft Toca enter her…" at bounding box center [483, 148] width 143 height 55
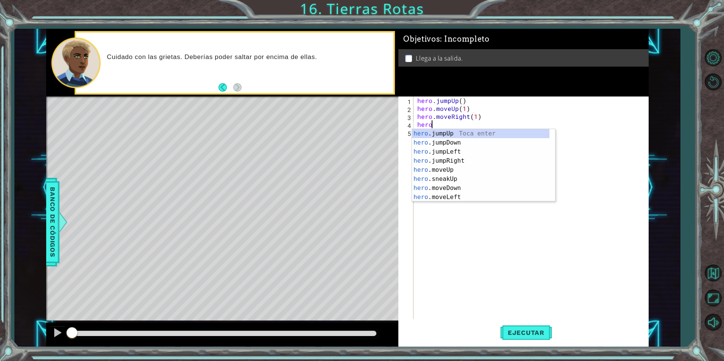
type textarea "hero.moveRight(1)hero."
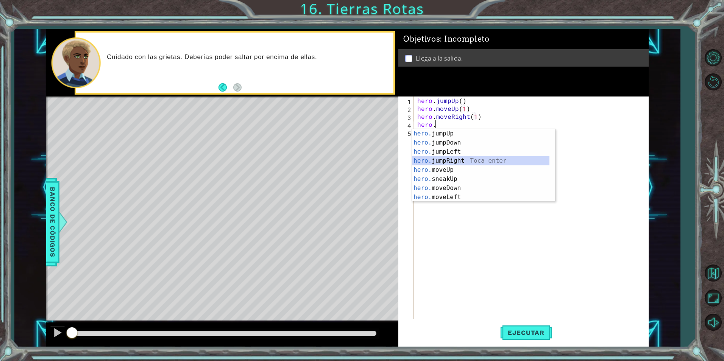
click at [451, 164] on div "hero. jumpUp Toca enter hero. jumpDown Toca enter hero. jumpLeft Toca enter her…" at bounding box center [480, 174] width 137 height 91
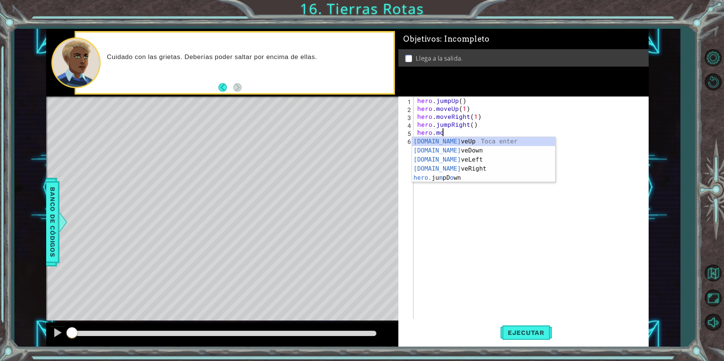
scroll to position [0, 2]
click at [457, 172] on div "hero.move Up Toca enter hero.move Down Toca enter hero.move Left Toca enter her…" at bounding box center [483, 164] width 143 height 55
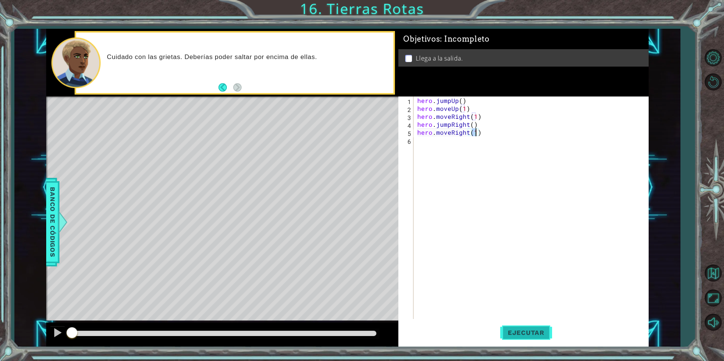
type textarea "hero.moveRight(1)"
click at [520, 329] on span "Ejecutar" at bounding box center [526, 333] width 52 height 8
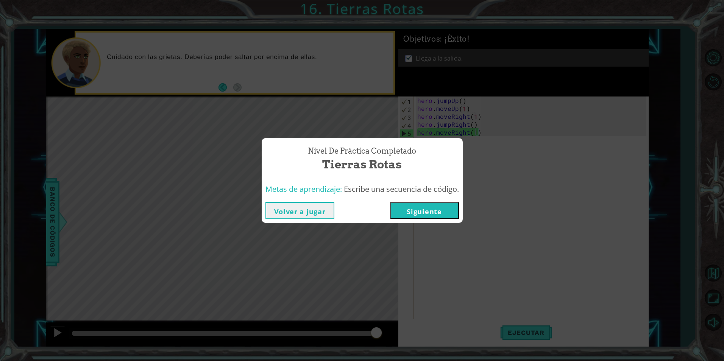
click at [424, 202] on div "Nivel de práctica Completado Tierras Rotas Metas de aprendizaje: Escribe una se…" at bounding box center [362, 180] width 201 height 85
drag, startPoint x: 424, startPoint y: 202, endPoint x: 421, endPoint y: 207, distance: 5.8
click at [421, 207] on button "Siguiente" at bounding box center [424, 210] width 69 height 17
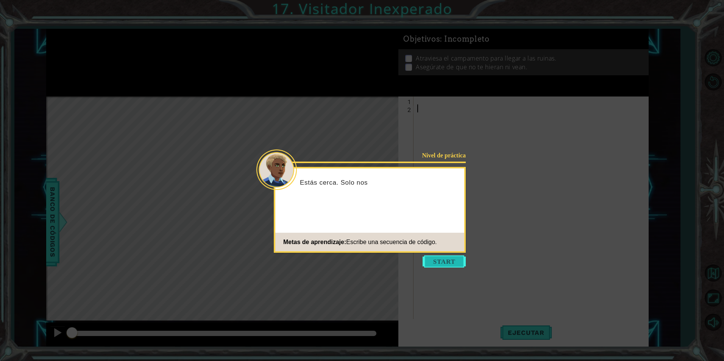
click at [444, 265] on button "Start" at bounding box center [444, 262] width 43 height 12
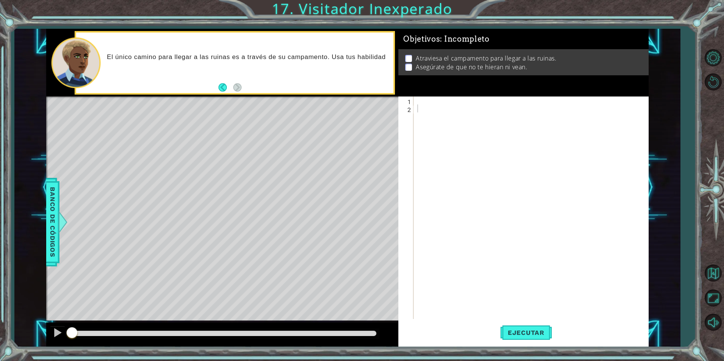
click at [429, 97] on div "Objetivos : Incompleto Atraviesa el campamento para llegar a las ruinas. Asegúr…" at bounding box center [523, 63] width 250 height 68
click at [426, 98] on div at bounding box center [533, 216] width 234 height 239
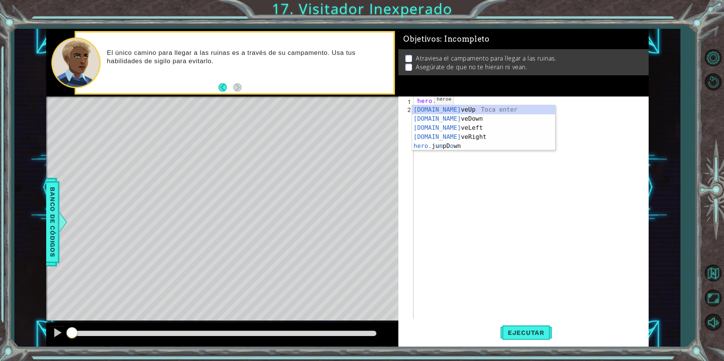
scroll to position [0, 1]
click at [446, 106] on div "[DOMAIN_NAME] veUp Toca enter [DOMAIN_NAME] veDown Toca enter [DOMAIN_NAME] veL…" at bounding box center [483, 137] width 143 height 64
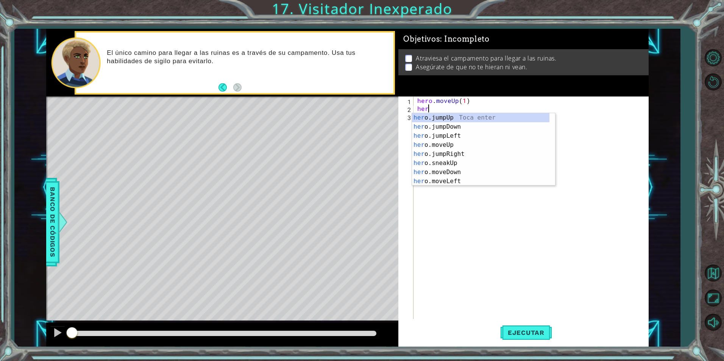
scroll to position [0, 4]
type textarea "hero.moveUp(1)hero."
click at [451, 143] on div "hero. jumpUp Toca enter hero. jumpDown Toca enter hero. jumpLeft Toca enter her…" at bounding box center [480, 158] width 137 height 91
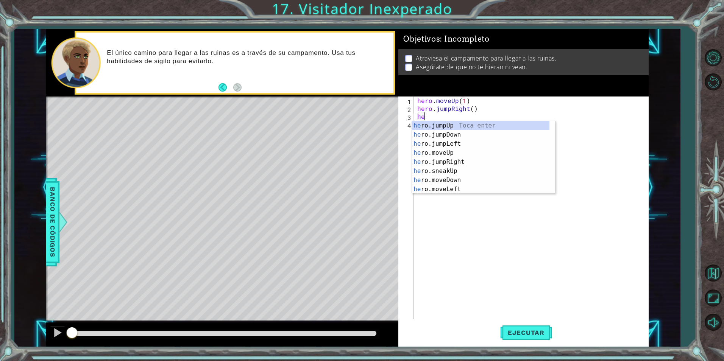
scroll to position [0, 0]
type textarea "hero"
click at [446, 135] on div "hero .jumpUp Toca enter hero .jumpDown Toca enter hero .jumpLeft Toca enter her…" at bounding box center [480, 166] width 137 height 91
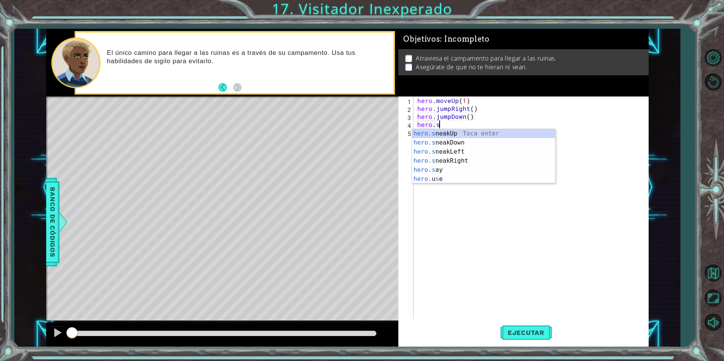
scroll to position [0, 1]
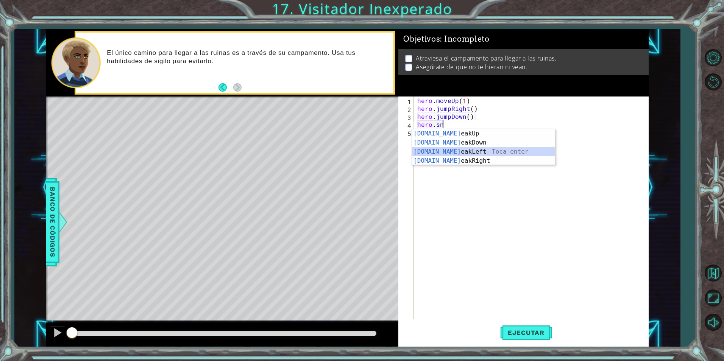
click at [449, 150] on div "[DOMAIN_NAME] eakUp Toca enter [DOMAIN_NAME] eakDown Toca enter [DOMAIN_NAME] e…" at bounding box center [483, 156] width 143 height 55
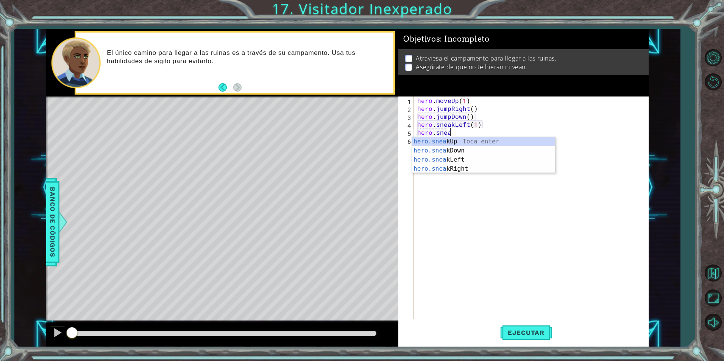
scroll to position [0, 6]
click at [448, 140] on div "hero.snea kUp Toca enter hero.snea kDown Toca enter hero.snea kLeft Toca enter …" at bounding box center [483, 164] width 143 height 55
type textarea "hero.sneakUp(2)"
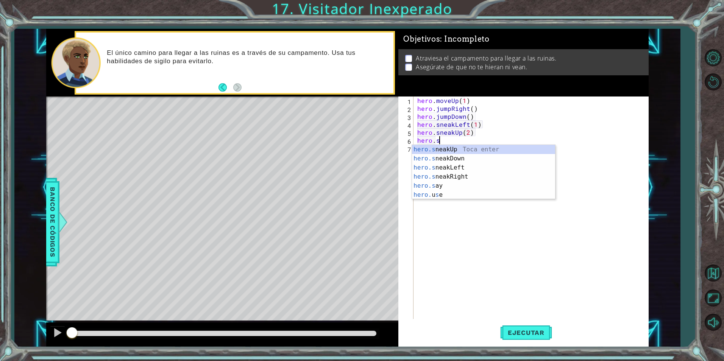
scroll to position [0, 1]
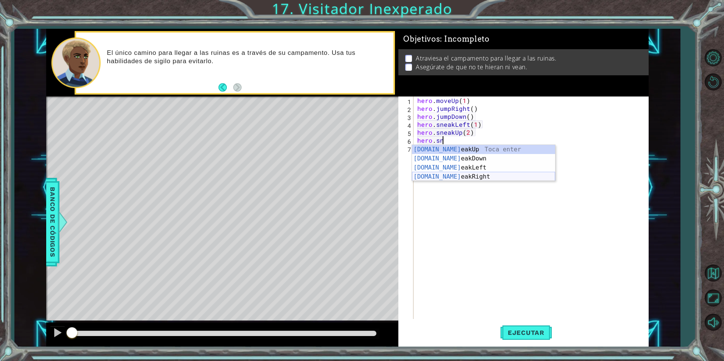
click at [455, 177] on div "[DOMAIN_NAME] eakUp Toca enter [DOMAIN_NAME] eakDown Toca enter [DOMAIN_NAME] e…" at bounding box center [483, 172] width 143 height 55
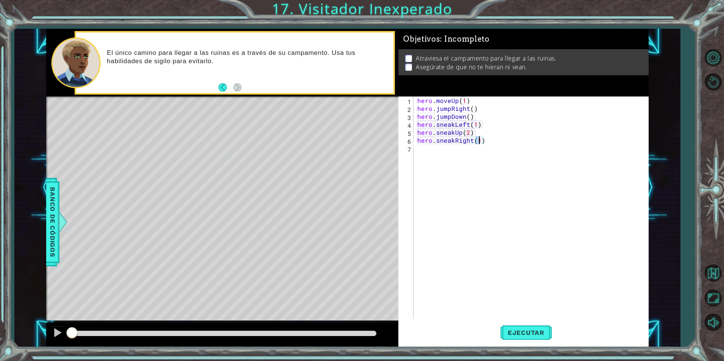
type textarea "hero.sneakRight(2)"
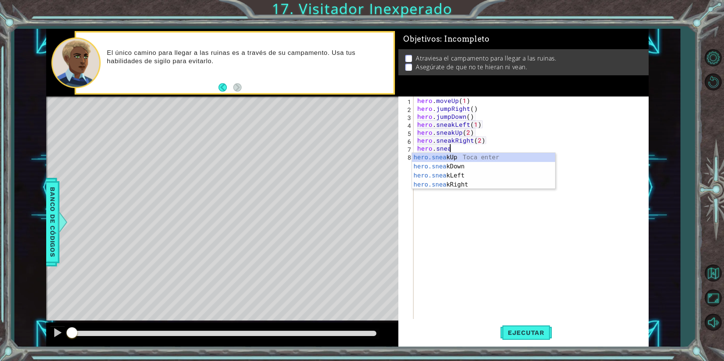
scroll to position [0, 2]
click at [472, 168] on div "hero.sneak Up Toca enter hero.sneak Down Toca enter hero.sneak Left Toca enter …" at bounding box center [483, 180] width 143 height 55
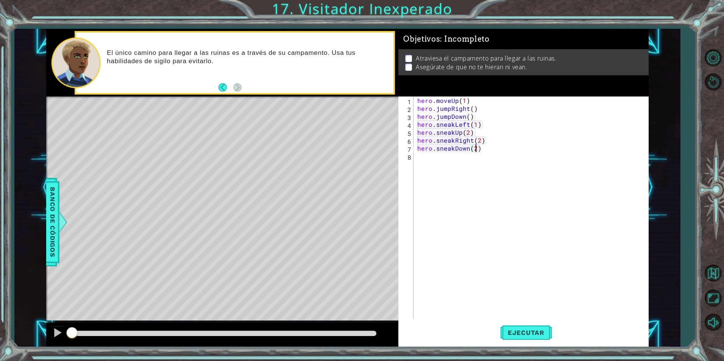
scroll to position [0, 3]
click at [526, 327] on button "Ejecutar" at bounding box center [526, 332] width 52 height 25
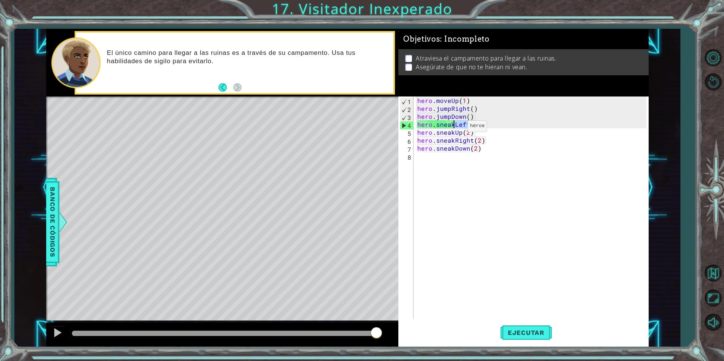
drag, startPoint x: 466, startPoint y: 126, endPoint x: 455, endPoint y: 128, distance: 12.0
click at [455, 128] on div "hero . moveUp ( 1 ) hero . jumpRight ( ) hero . jumpDown ( ) hero . sneakLeft (…" at bounding box center [533, 216] width 234 height 239
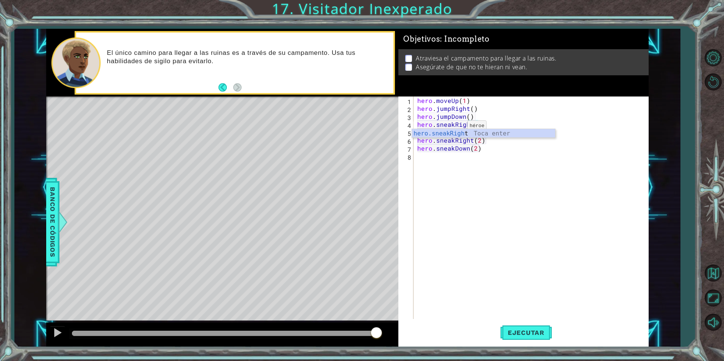
scroll to position [0, 4]
type textarea "hero.sneakRight(1)"
click at [519, 329] on span "Ejecutar" at bounding box center [526, 333] width 52 height 8
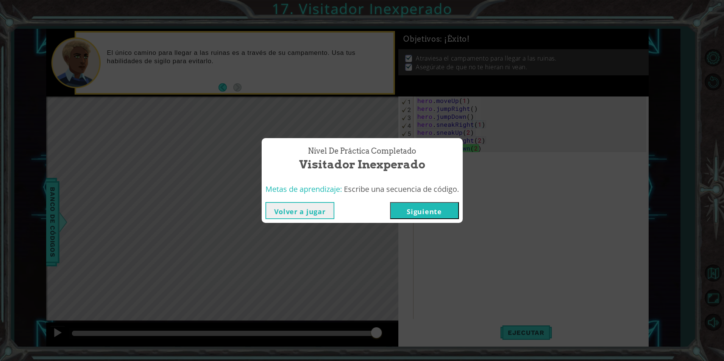
click at [432, 209] on button "Siguiente" at bounding box center [424, 210] width 69 height 17
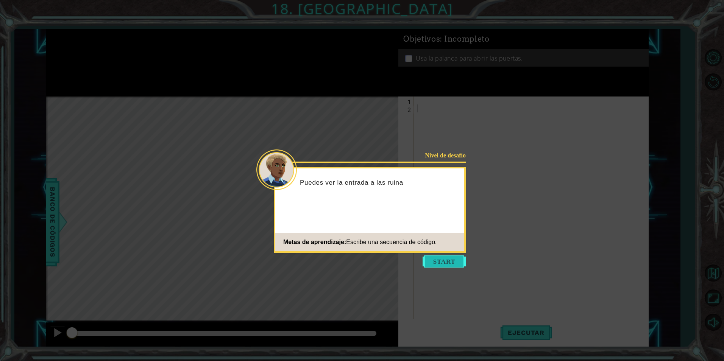
click at [451, 260] on button "Start" at bounding box center [444, 262] width 43 height 12
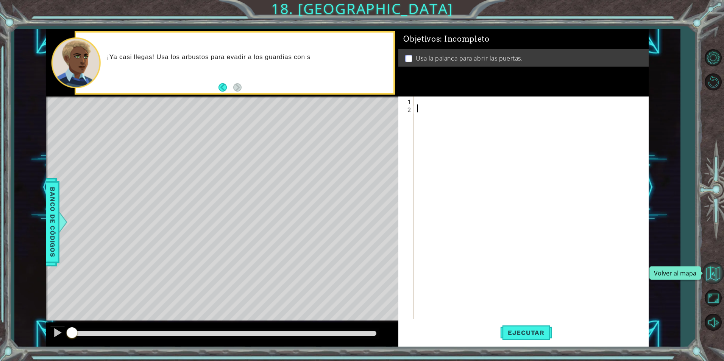
click at [712, 277] on button "Volver al mapa" at bounding box center [713, 273] width 22 height 22
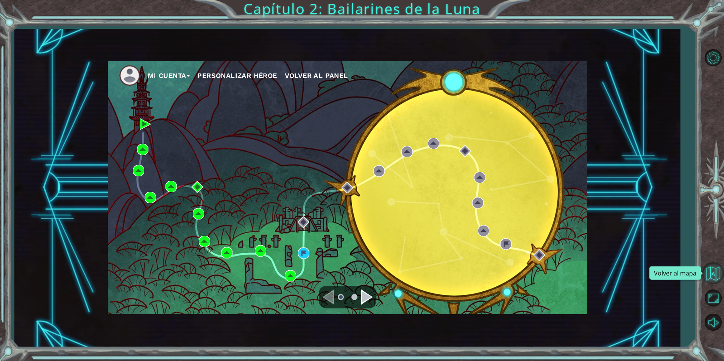
click at [716, 275] on button "Volver al mapa" at bounding box center [713, 273] width 22 height 22
